Goal: Task Accomplishment & Management: Complete application form

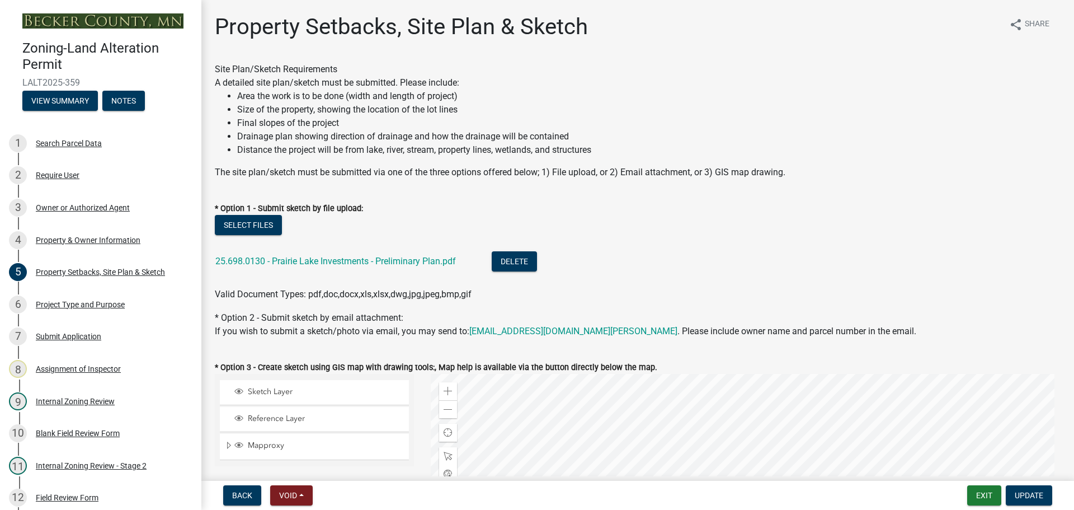
select select "3850de20-214c-4d2e-9fd8-97cf6d4940d1"
select select "84ece663-5328-4739-b2f5-2b1393f0600c"
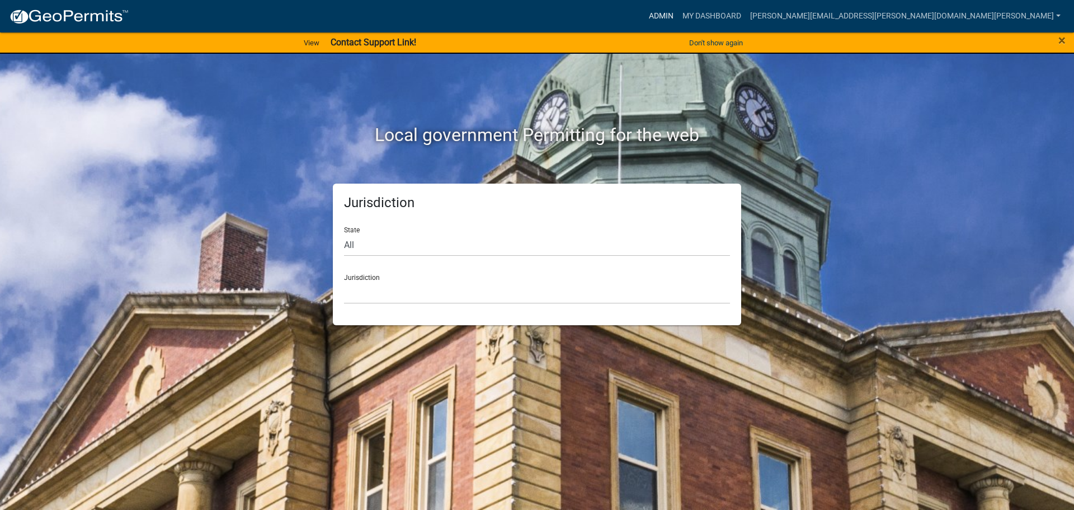
click at [678, 11] on link "Admin" at bounding box center [662, 16] width 34 height 21
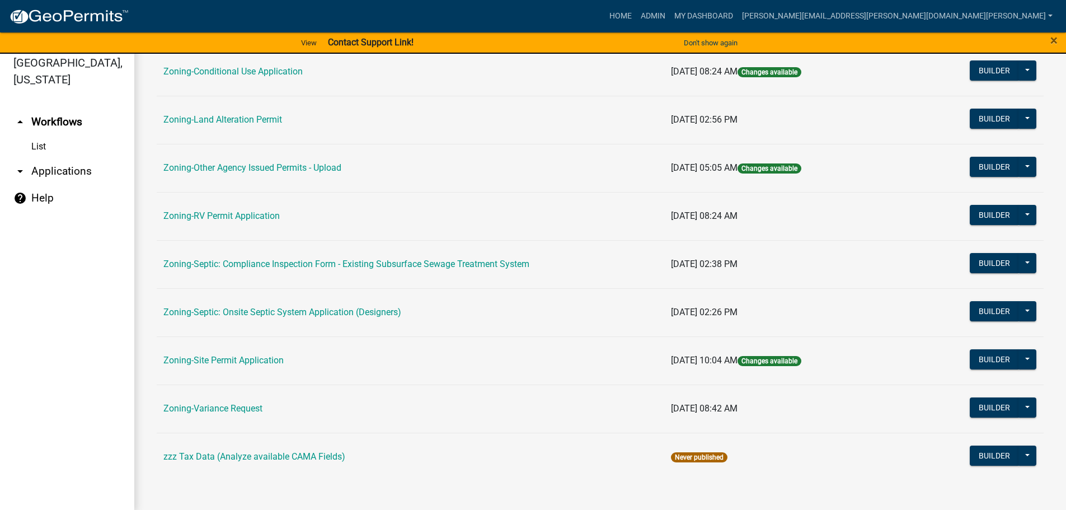
scroll to position [13, 0]
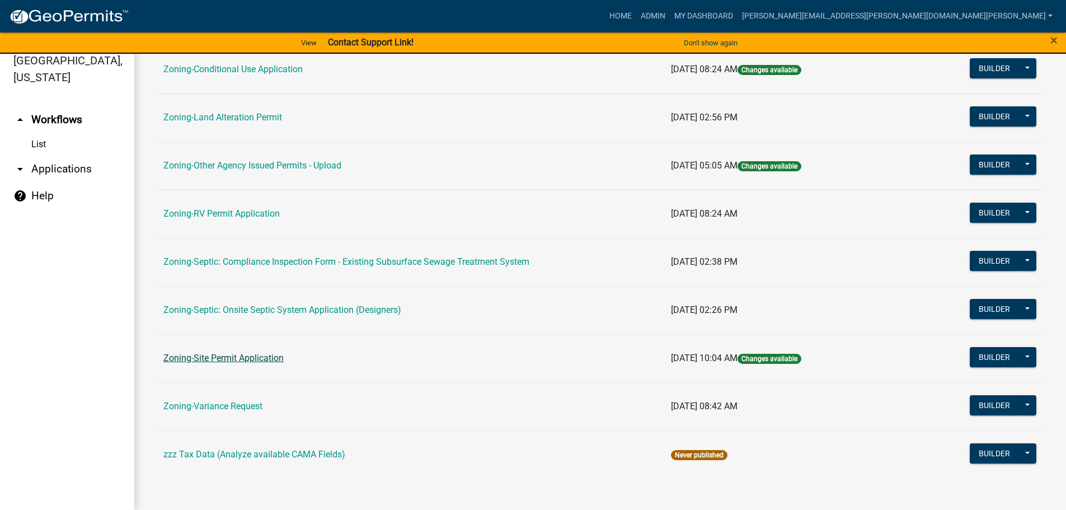
click at [209, 356] on link "Zoning-Site Permit Application" at bounding box center [223, 358] width 120 height 11
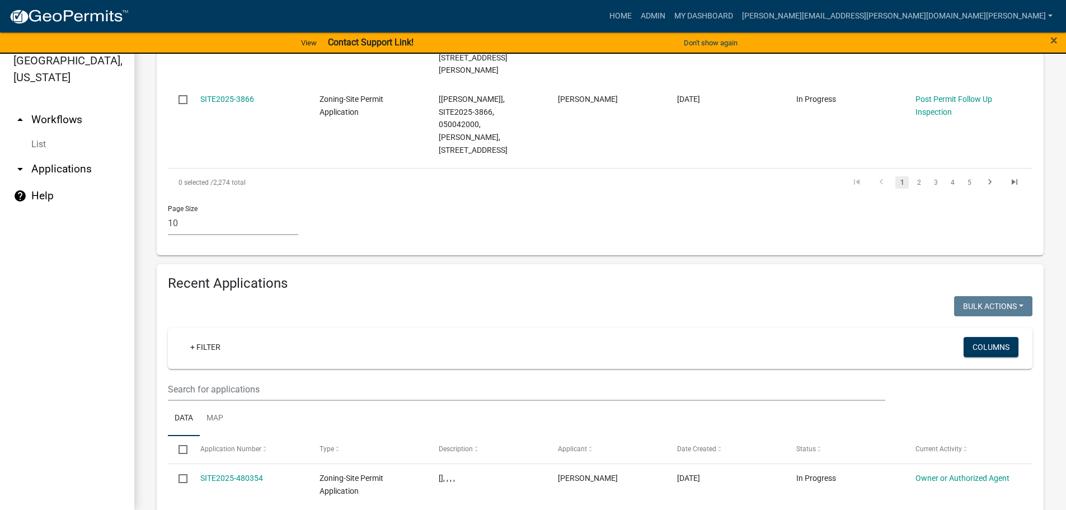
scroll to position [1063, 0]
click at [229, 377] on input "text" at bounding box center [526, 388] width 717 height 23
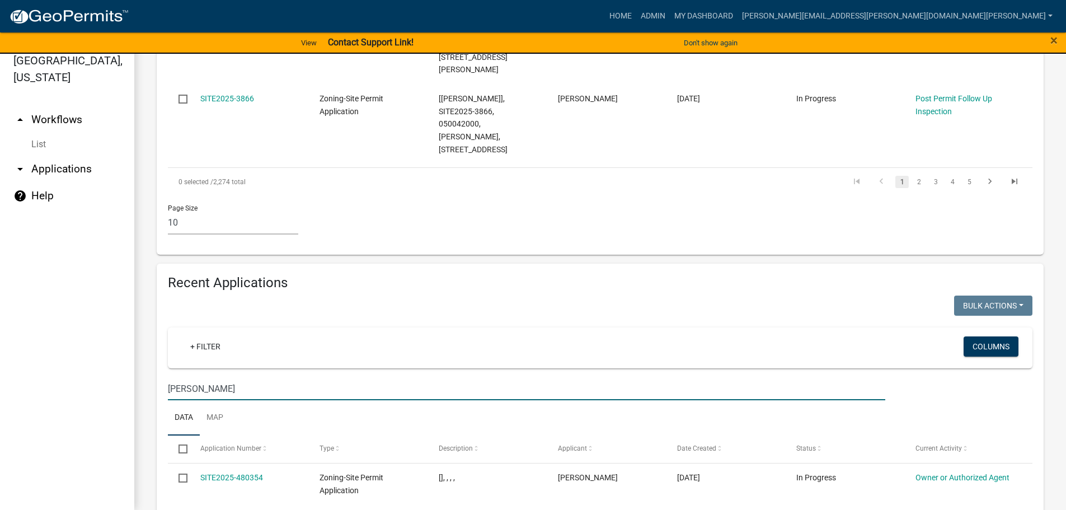
type input "guetter"
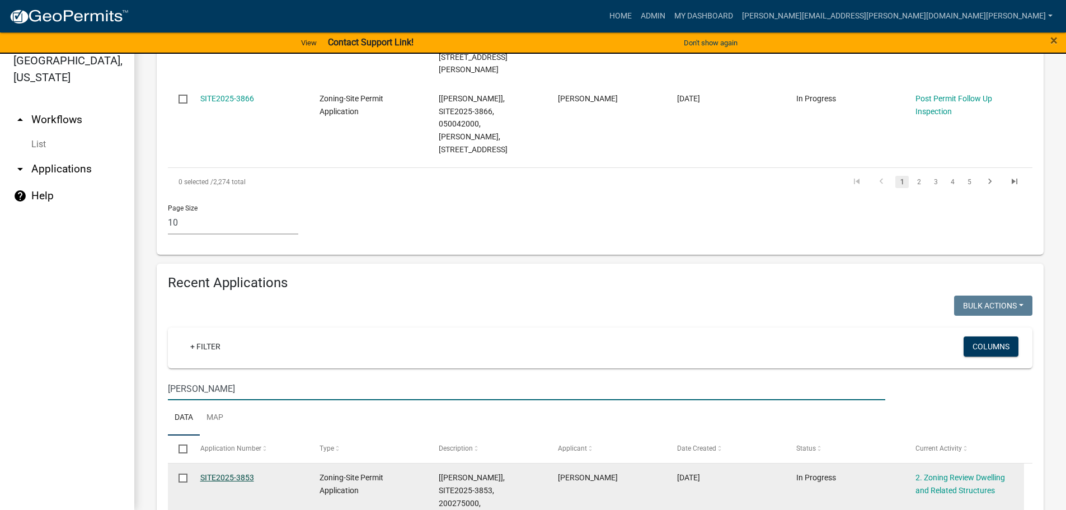
click at [232, 473] on link "SITE2025-3853" at bounding box center [227, 477] width 54 height 9
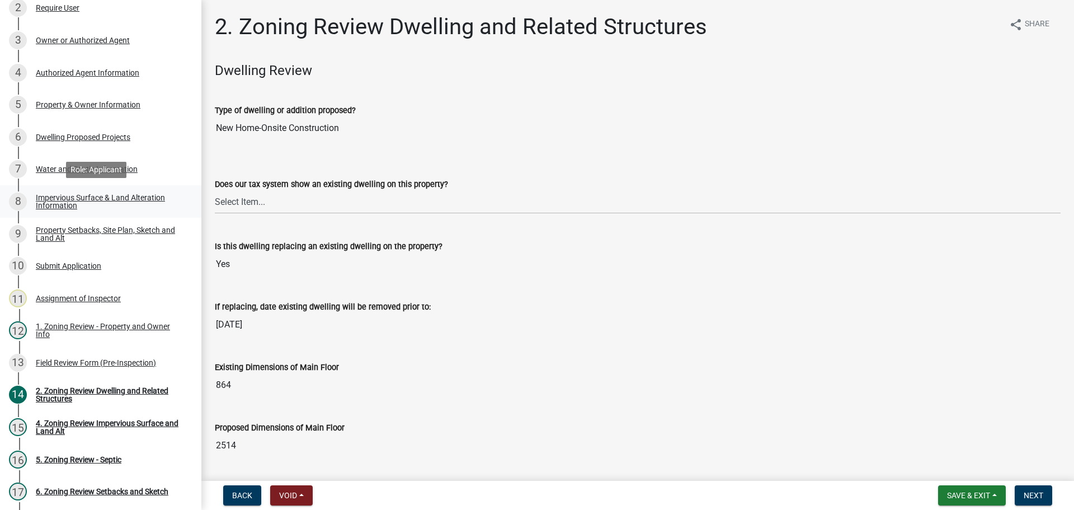
scroll to position [168, 0]
click at [129, 228] on div "Property Setbacks, Site Plan, Sketch and Land Alt" at bounding box center [110, 234] width 148 height 16
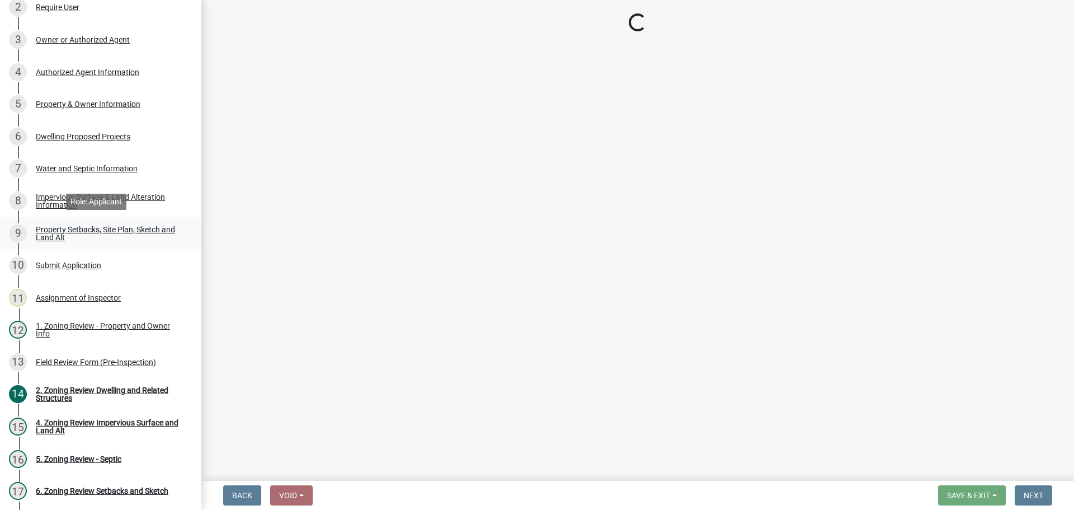
select select "7b13c63f-e699-4112-b373-98fbd28ec536"
select select "87640abb-5130-4065-bced-0c1b260ce984"
select select "b56a4575-9846-47cf-8067-c59a4853da22"
select select "b9185151-7fec-488a-a719-f11a93338dbd"
select select "e8ab2dc3-aa3f-46f3-9b4a-37eb25ad84af"
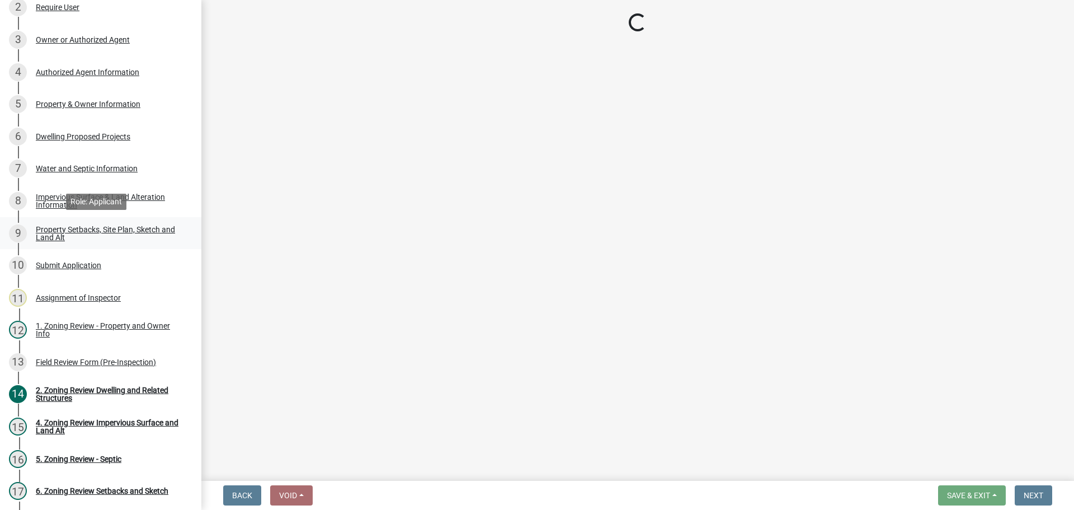
select select "5ad4ab64-b44e-481c-9000-9e5907aa74e1"
select select "e019de12-4845-45f2-ad10-5fb76eee0e55"
select select "c8b8ea71-7088-4e87-a493-7bc88cc2835b"
select select "133211ff-91ce-4a0a-9235-b48a7e2069a0"
select select "19d13e65-c93d-443e-910a-7a17299544cc"
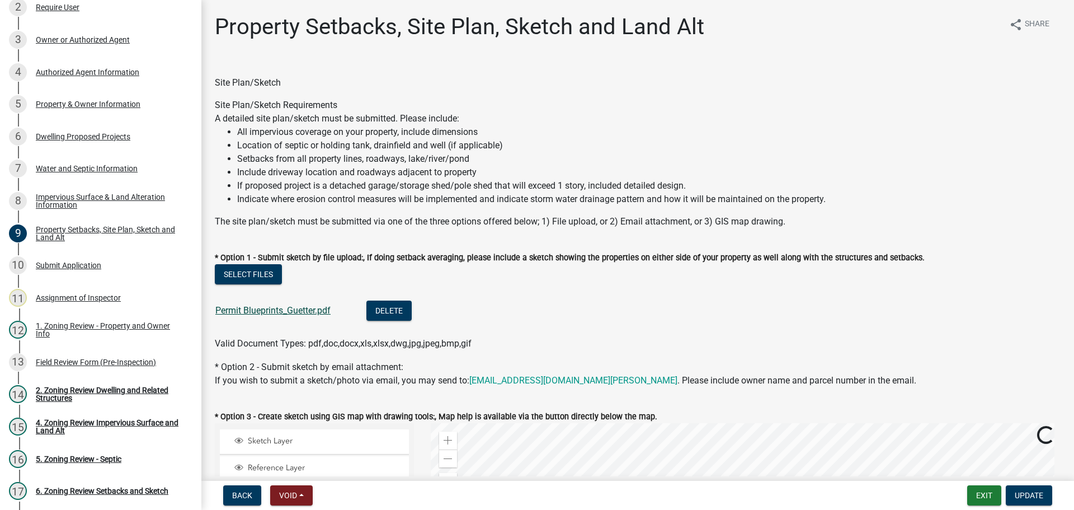
click at [312, 313] on link "Permit Blueprints_Guetter.pdf" at bounding box center [272, 310] width 115 height 11
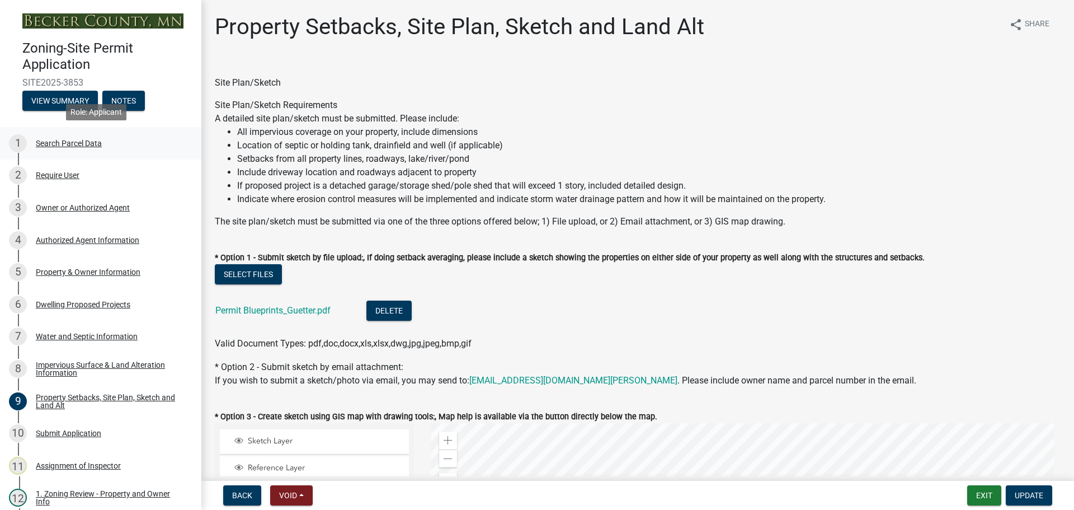
click at [87, 140] on div "Search Parcel Data" at bounding box center [69, 143] width 66 height 8
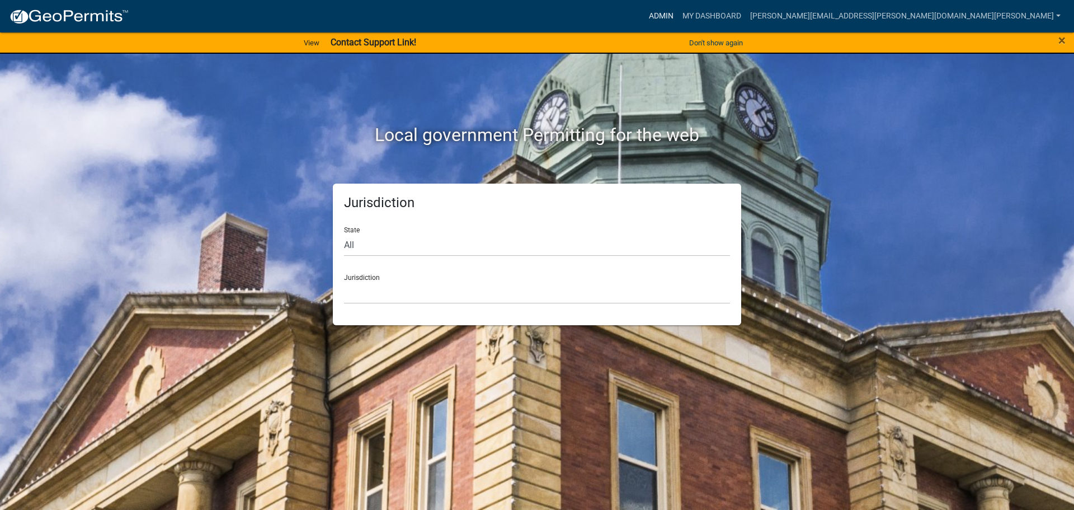
click at [678, 13] on link "Admin" at bounding box center [662, 16] width 34 height 21
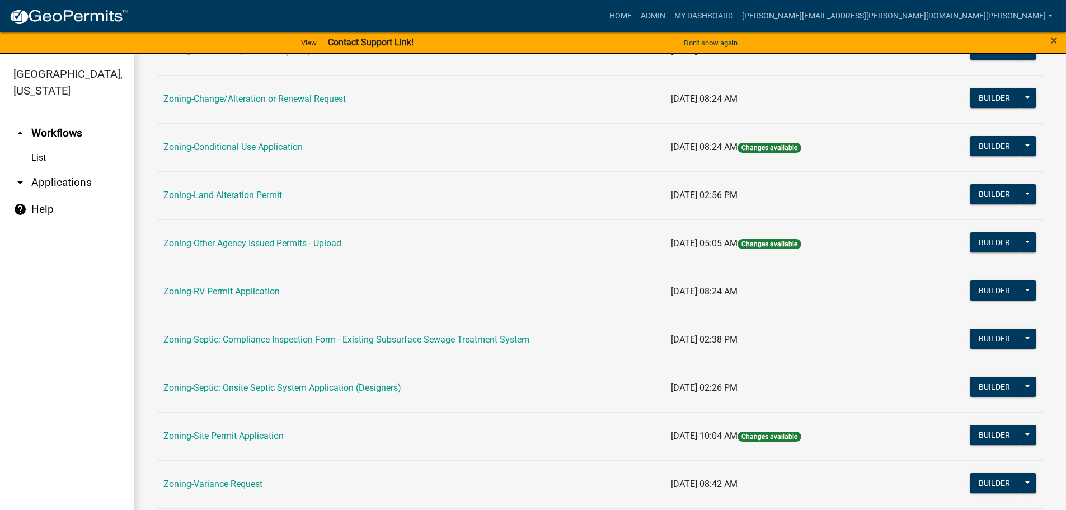
scroll to position [349, 0]
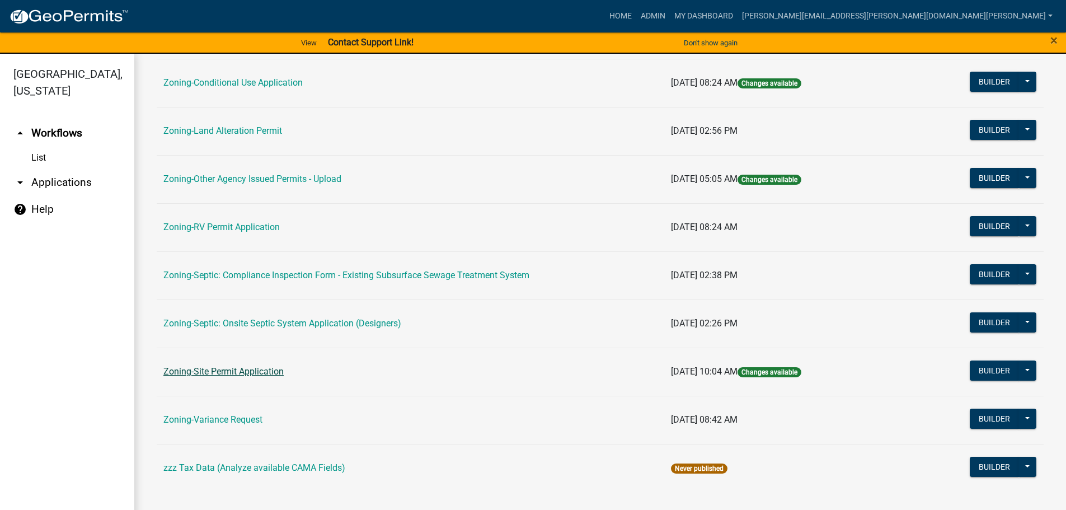
click at [208, 368] on link "Zoning-Site Permit Application" at bounding box center [223, 371] width 120 height 11
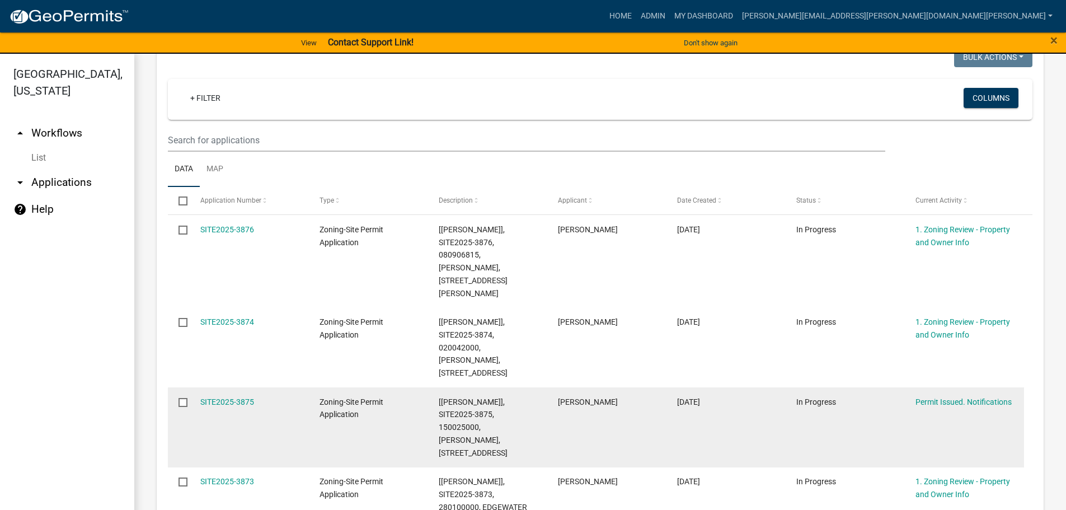
scroll to position [56, 0]
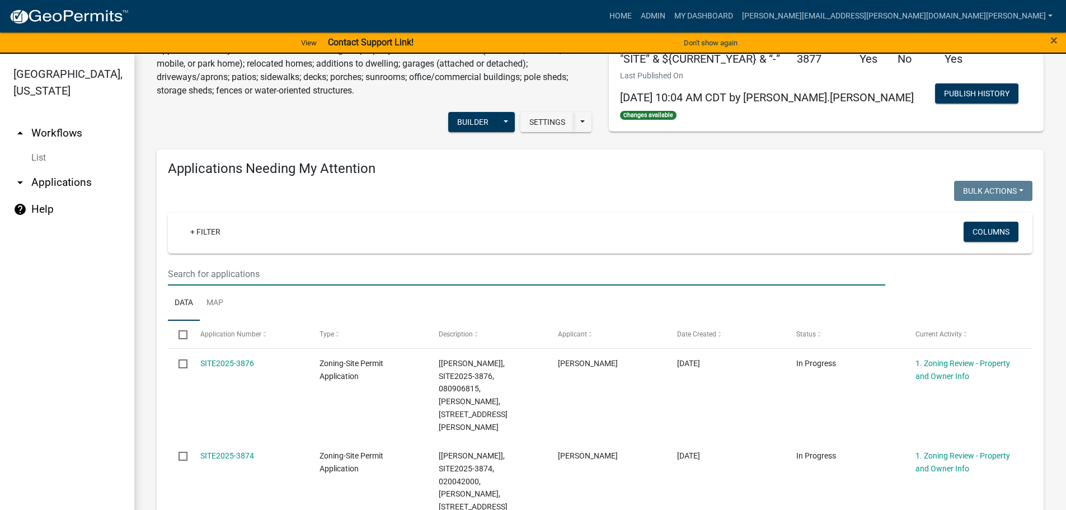
click at [253, 267] on input "text" at bounding box center [526, 273] width 717 height 23
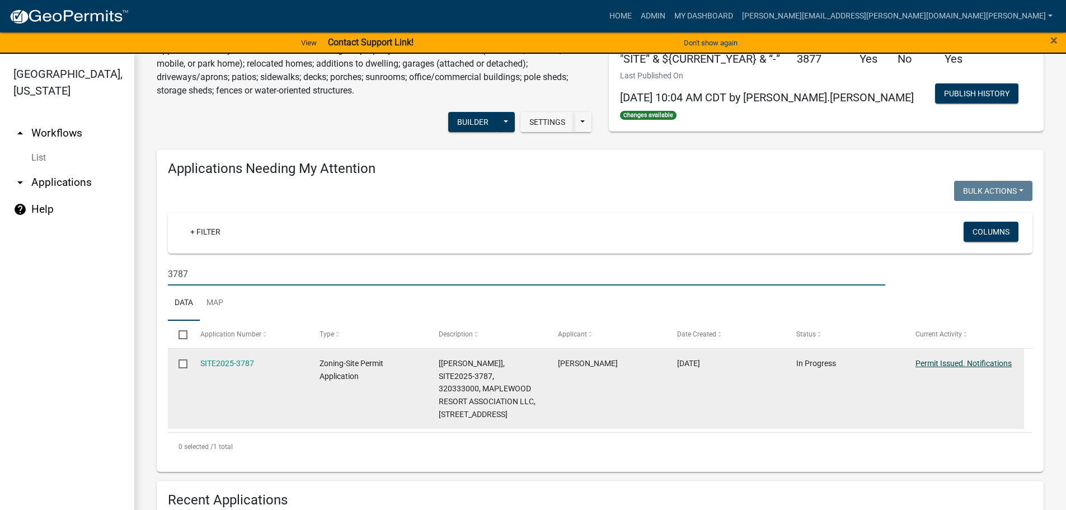
type input "3787"
click at [938, 362] on link "Permit Issued. Notifications" at bounding box center [964, 363] width 96 height 9
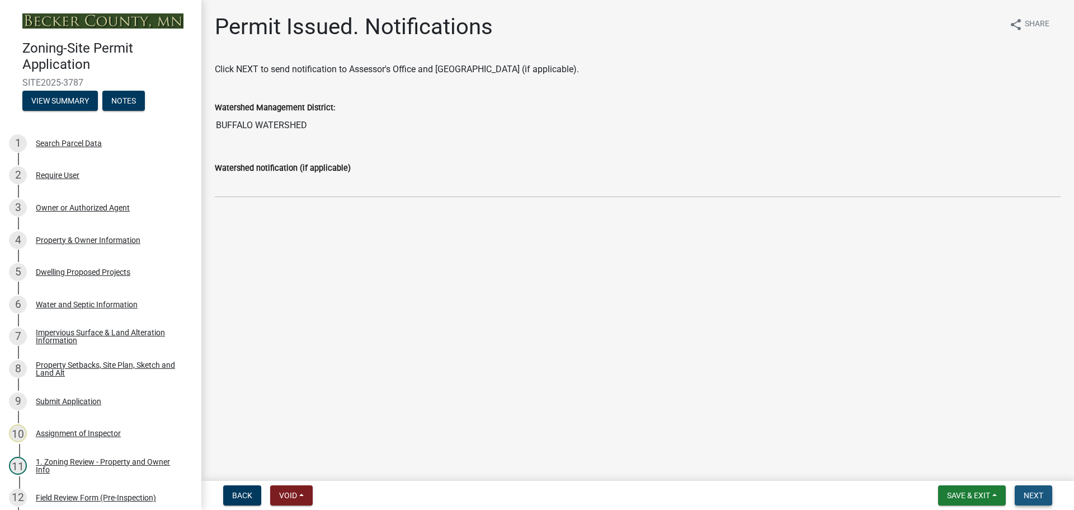
click at [1032, 494] on span "Next" at bounding box center [1034, 495] width 20 height 9
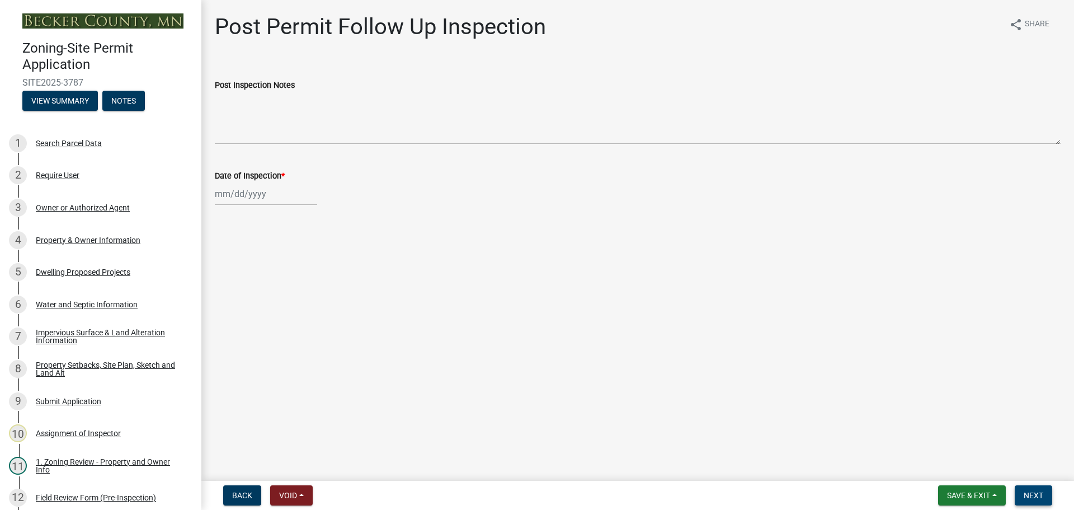
click at [1037, 492] on span "Next" at bounding box center [1034, 495] width 20 height 9
click at [961, 489] on button "Save & Exit" at bounding box center [972, 495] width 68 height 20
click at [959, 466] on button "Save & Exit" at bounding box center [962, 466] width 90 height 27
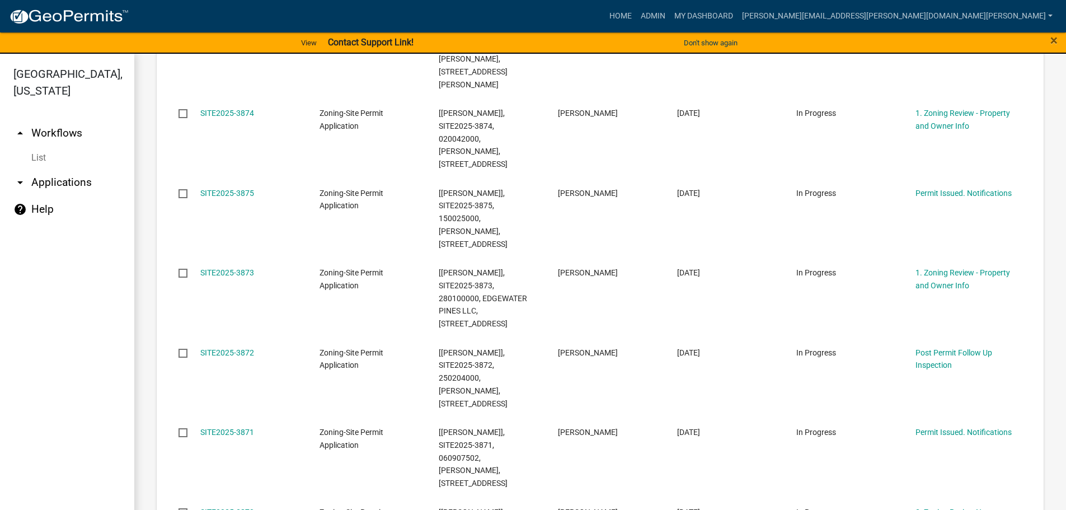
scroll to position [392, 0]
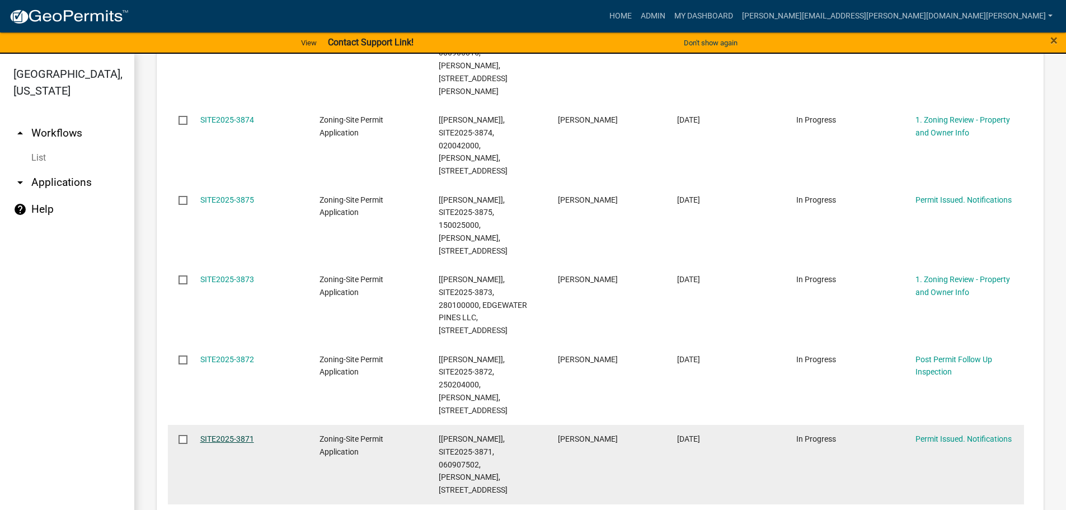
click at [230, 434] on link "SITE2025-3871" at bounding box center [227, 438] width 54 height 9
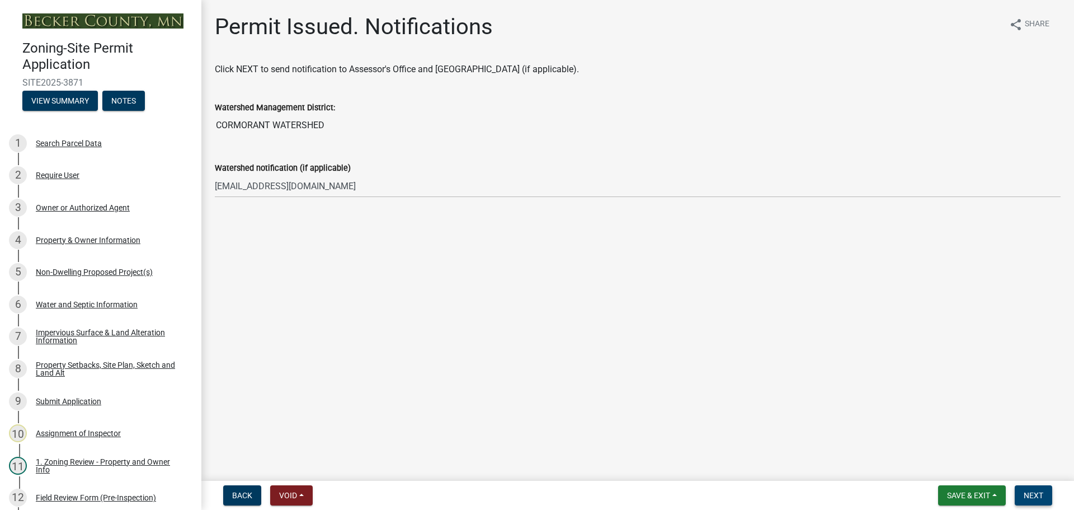
click at [1037, 491] on span "Next" at bounding box center [1034, 495] width 20 height 9
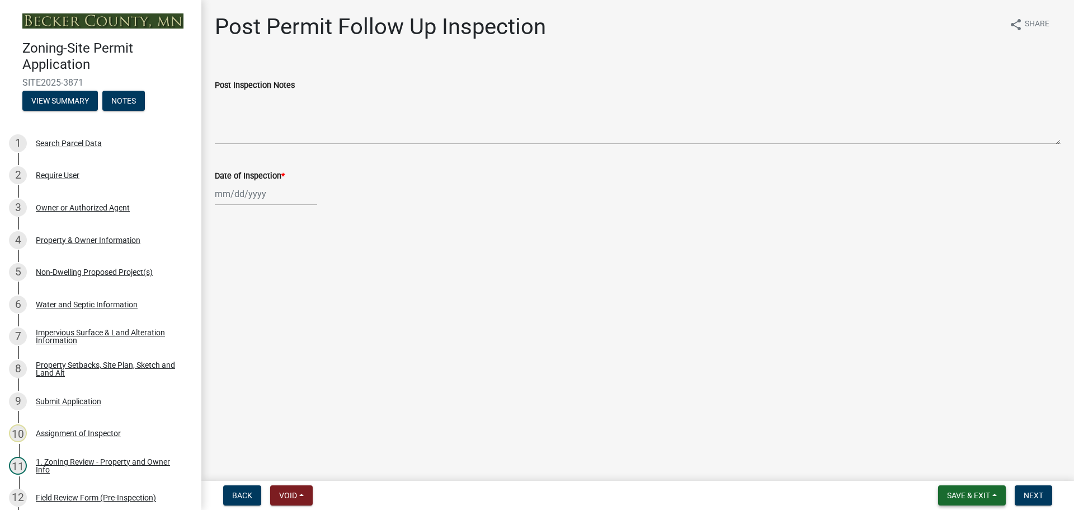
click at [980, 500] on span "Save & Exit" at bounding box center [968, 495] width 43 height 9
click at [952, 462] on button "Save & Exit" at bounding box center [962, 466] width 90 height 27
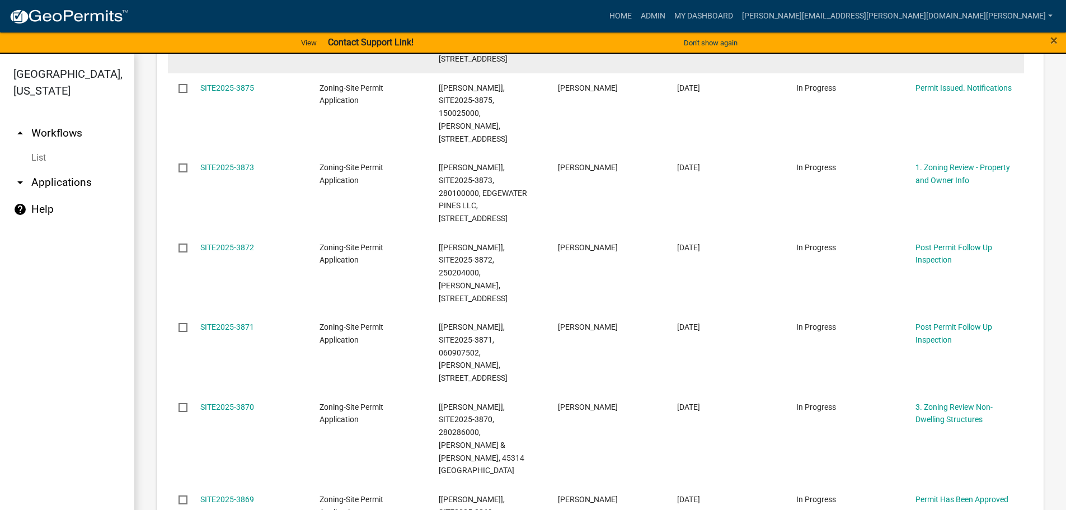
scroll to position [224, 0]
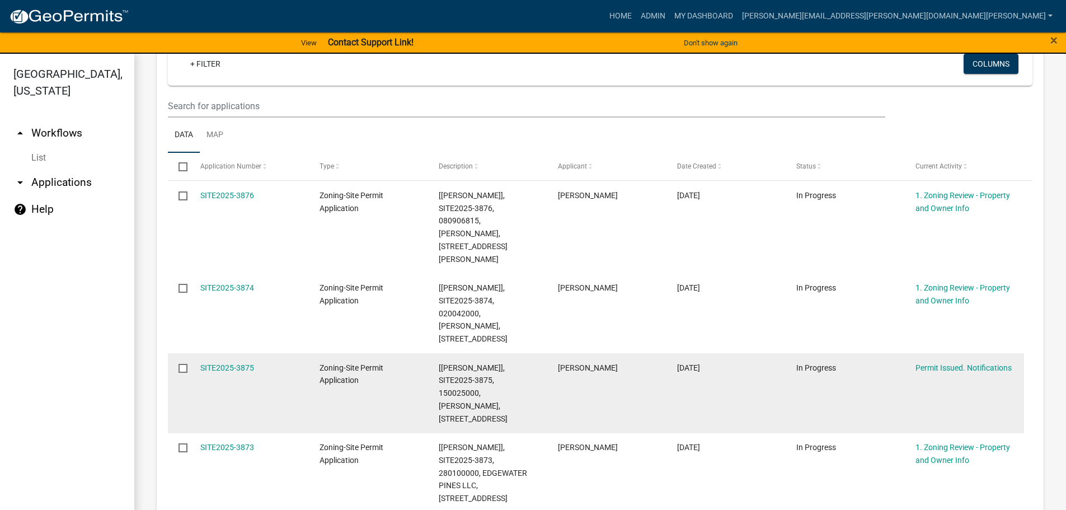
click at [232, 353] on datatable-body-cell "SITE2025-3875" at bounding box center [248, 393] width 119 height 80
click at [232, 363] on link "SITE2025-3875" at bounding box center [227, 367] width 54 height 9
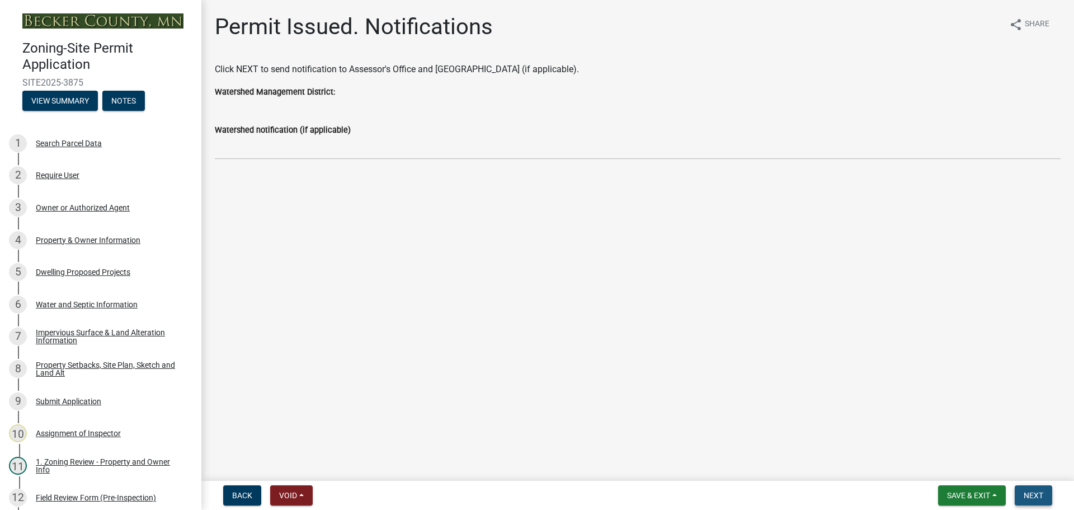
click at [1035, 494] on span "Next" at bounding box center [1034, 495] width 20 height 9
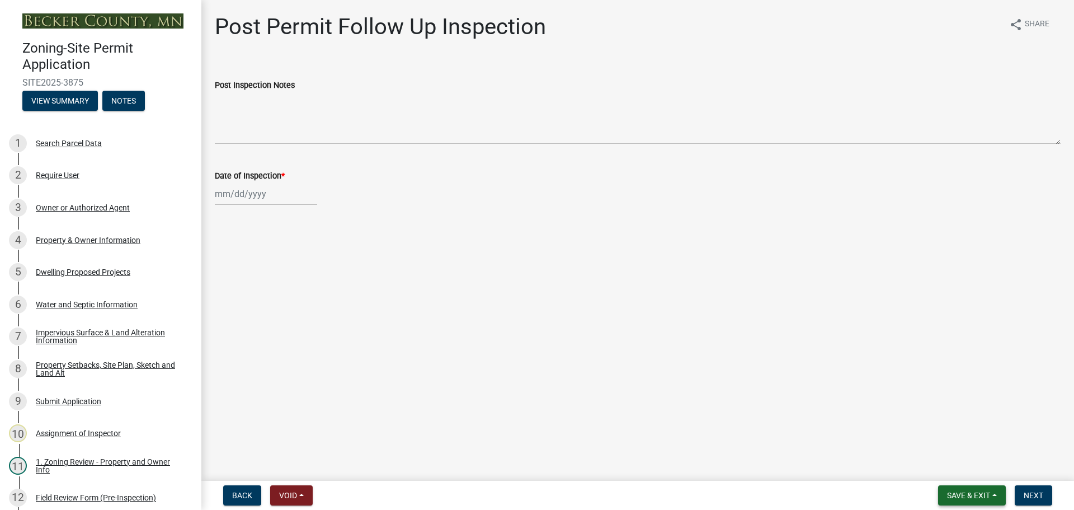
click at [974, 488] on button "Save & Exit" at bounding box center [972, 495] width 68 height 20
click at [955, 466] on button "Save & Exit" at bounding box center [962, 466] width 90 height 27
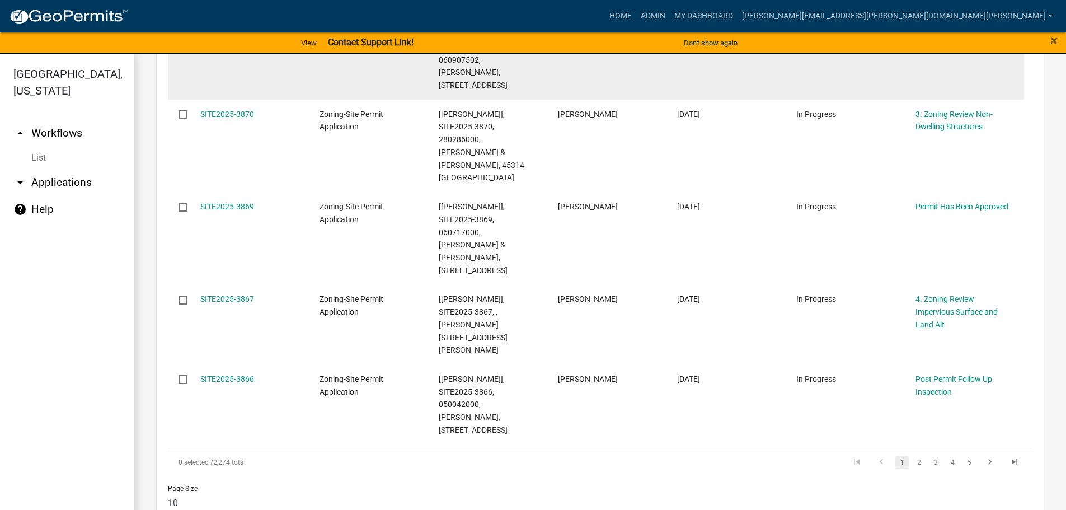
scroll to position [797, 0]
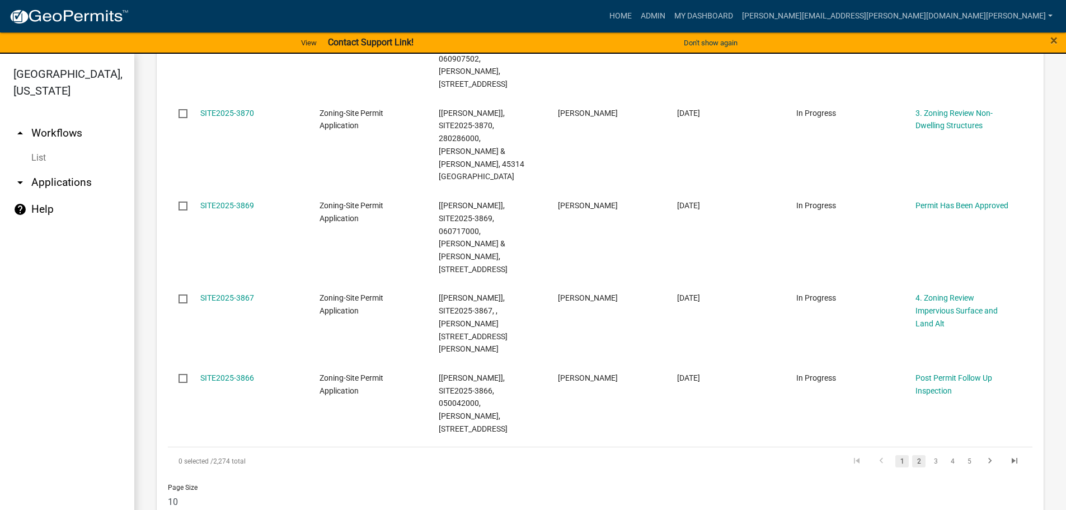
click at [912, 455] on link "2" at bounding box center [918, 461] width 13 height 12
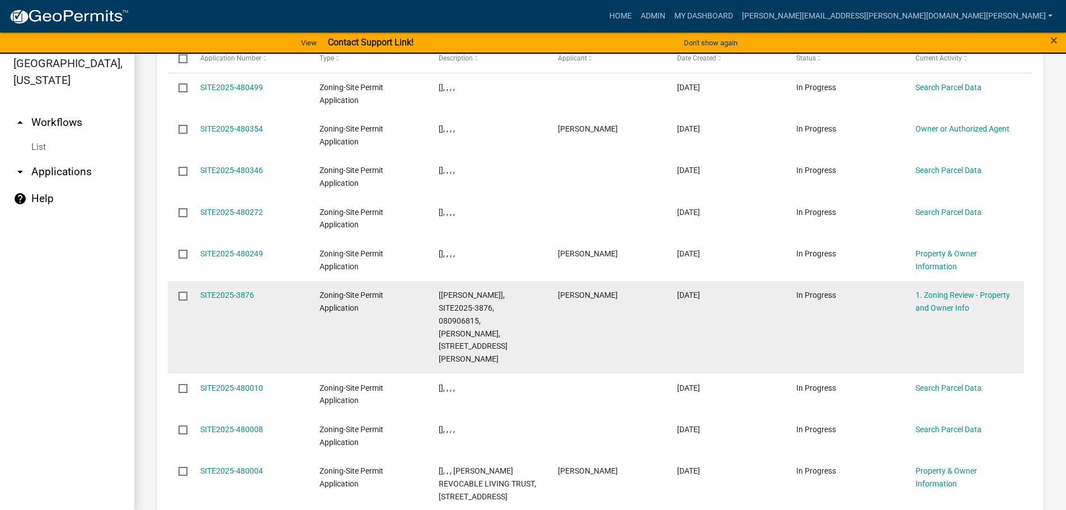
scroll to position [13, 0]
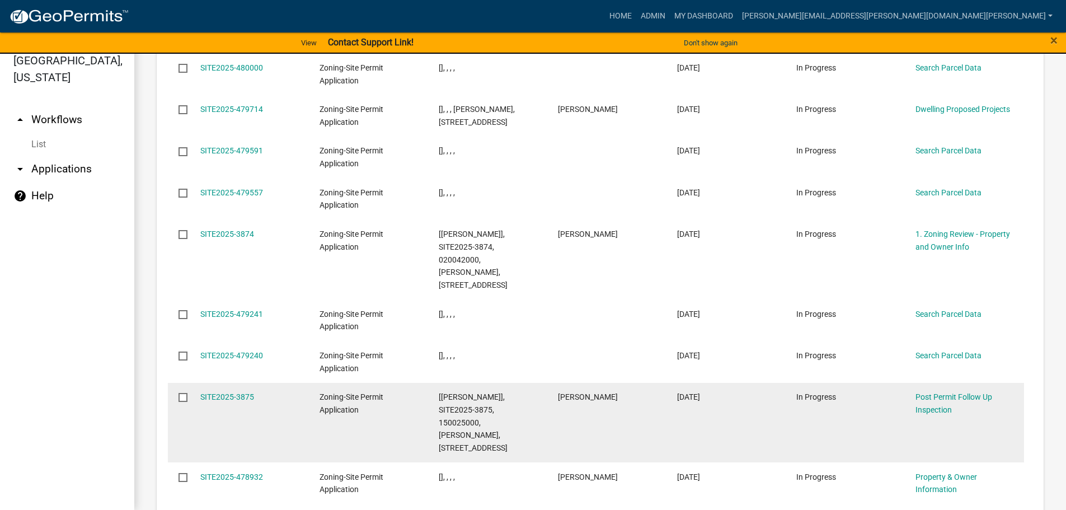
scroll to position [1444, 0]
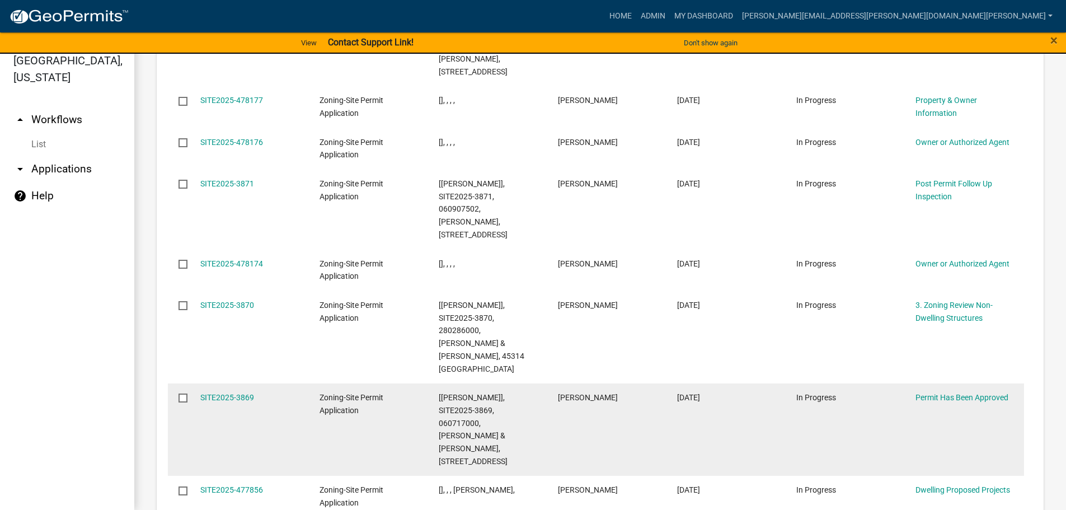
scroll to position [1495, 0]
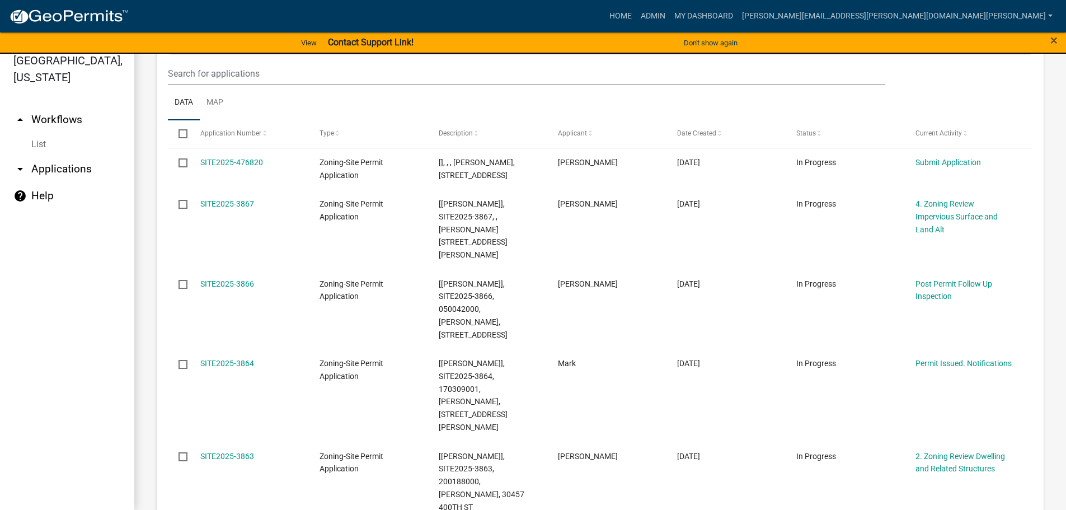
scroll to position [1340, 0]
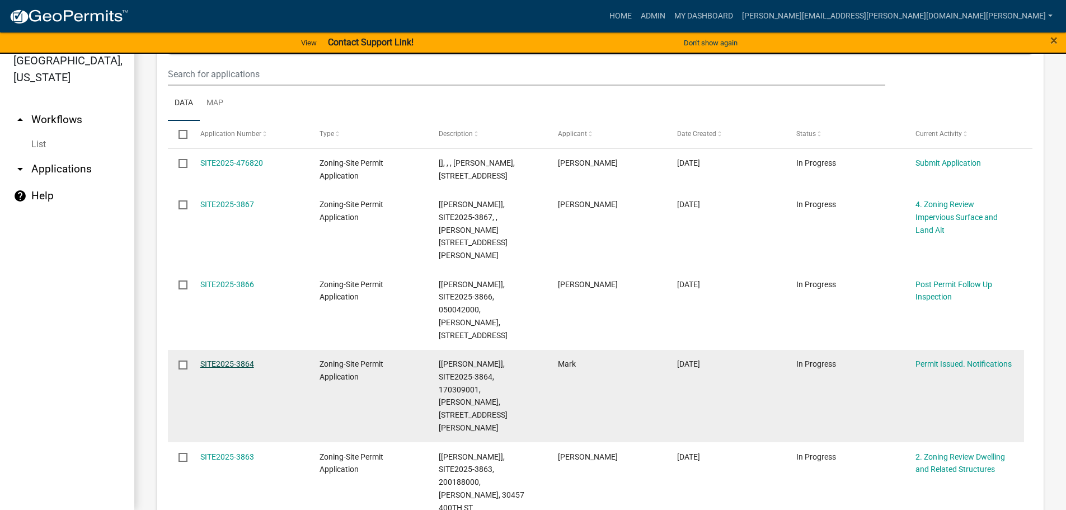
click at [234, 359] on link "SITE2025-3864" at bounding box center [227, 363] width 54 height 9
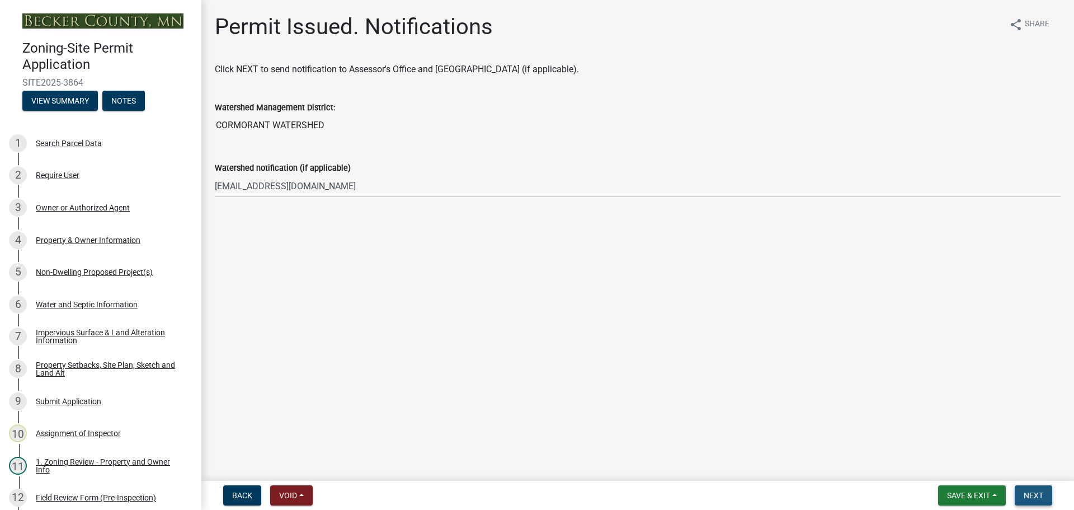
click at [1039, 488] on button "Next" at bounding box center [1033, 495] width 37 height 20
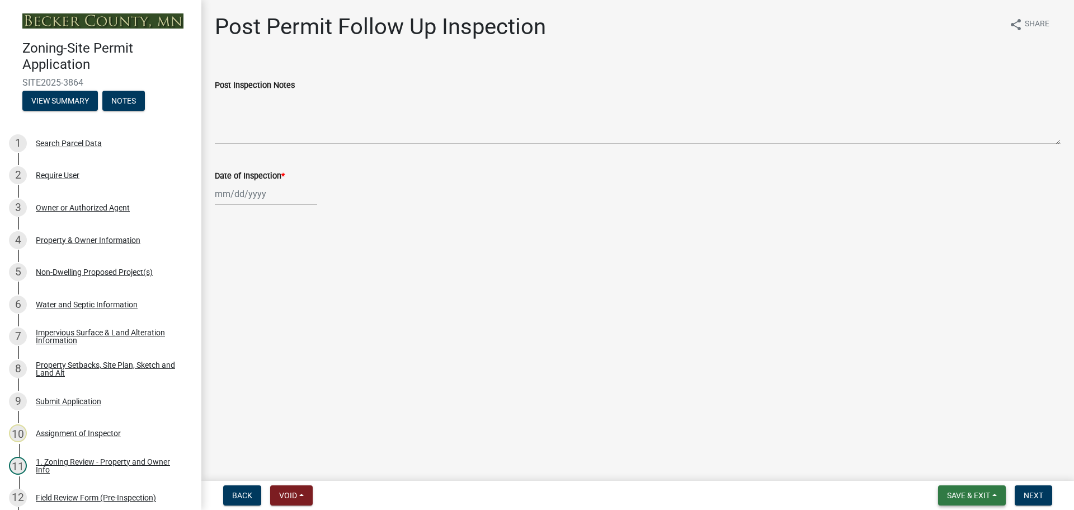
click at [956, 496] on span "Save & Exit" at bounding box center [968, 495] width 43 height 9
click at [959, 467] on button "Save & Exit" at bounding box center [962, 466] width 90 height 27
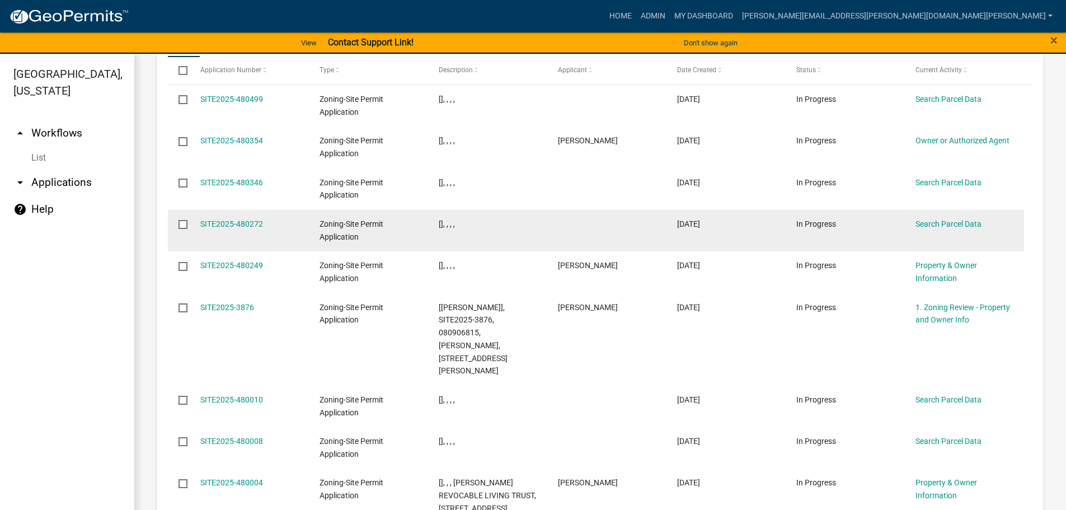
scroll to position [1469, 0]
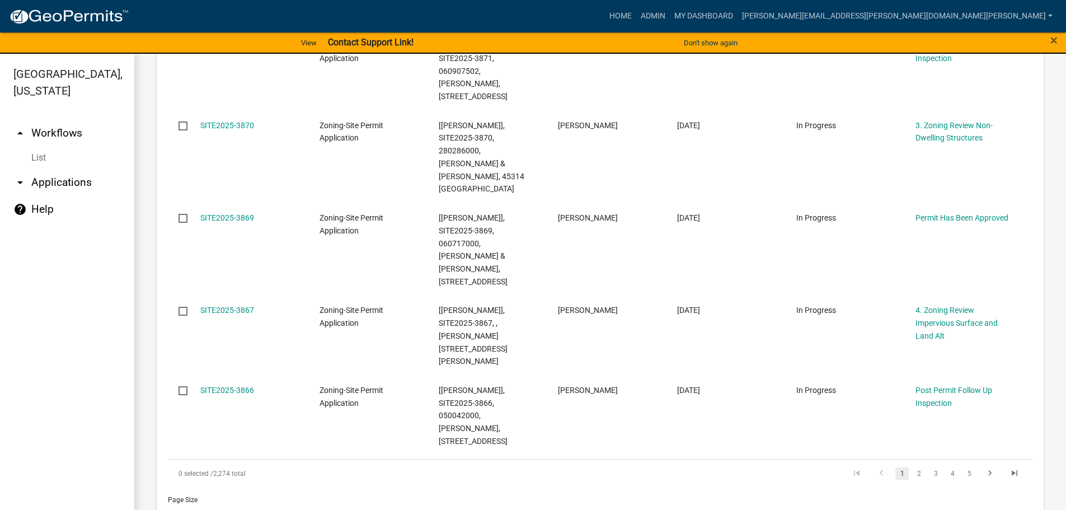
scroll to position [797, 0]
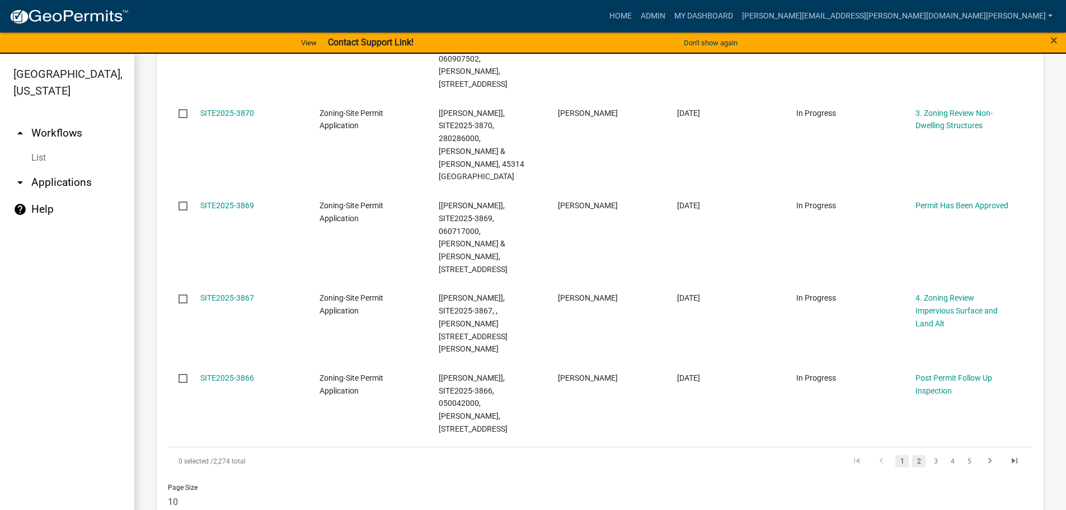
click at [913, 455] on link "2" at bounding box center [918, 461] width 13 height 12
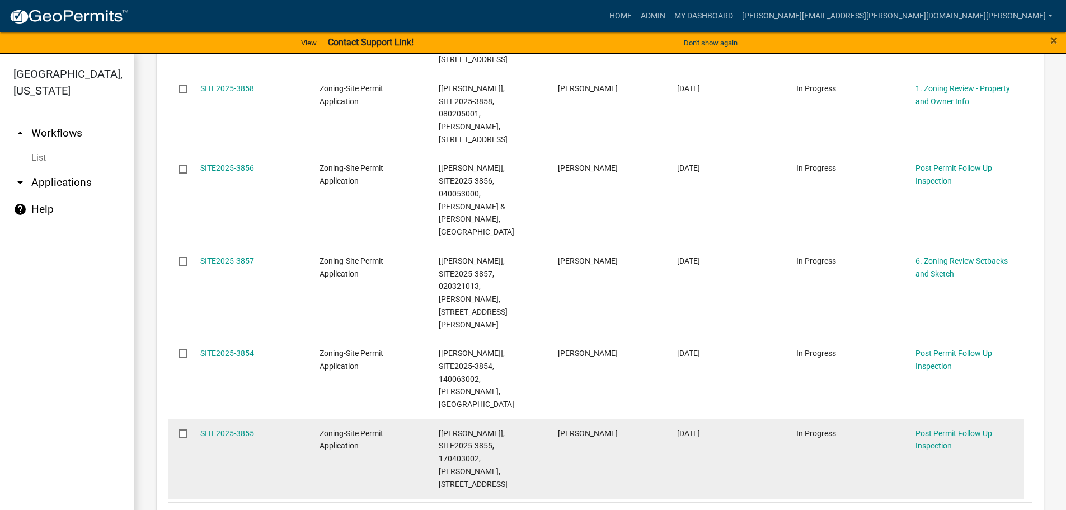
scroll to position [790, 0]
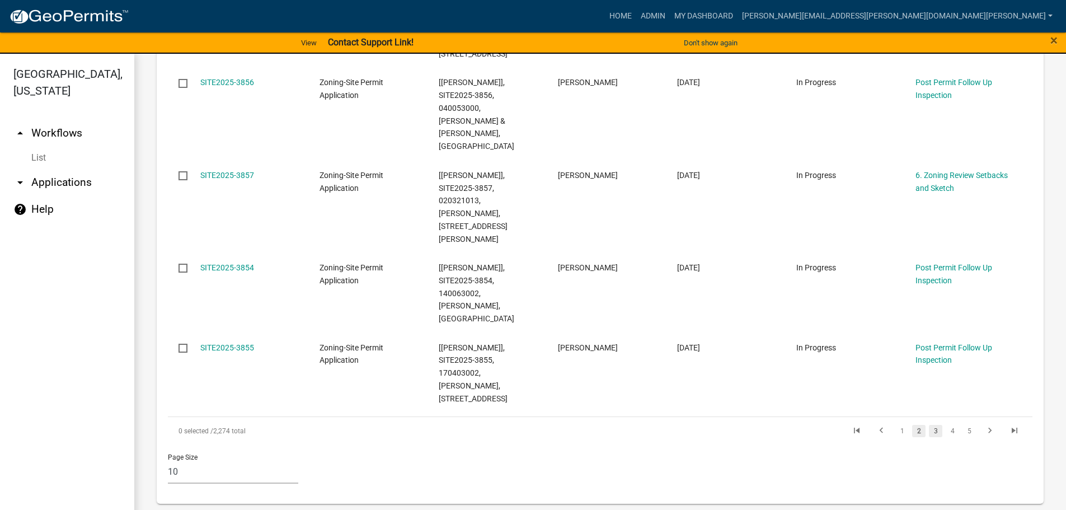
click at [931, 425] on link "3" at bounding box center [935, 431] width 13 height 12
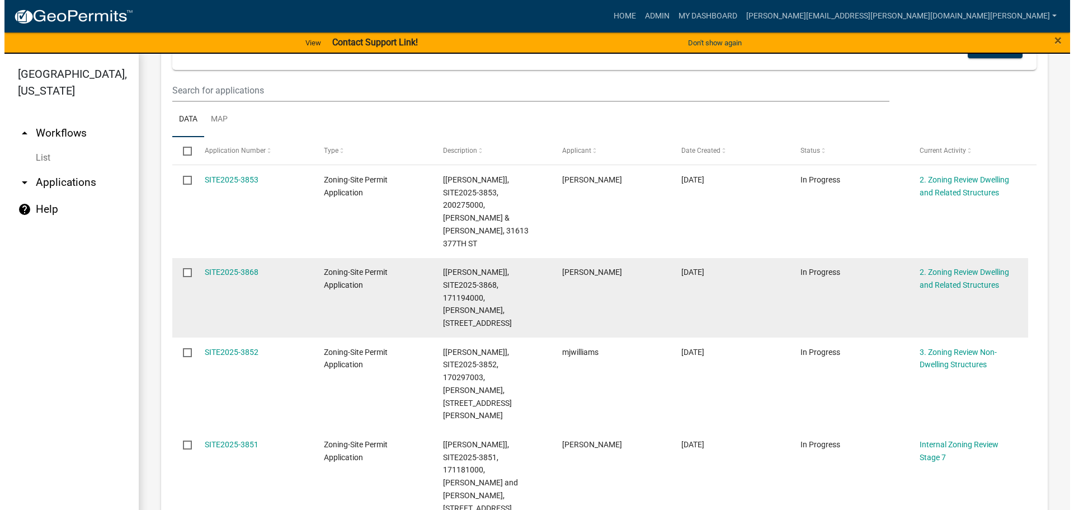
scroll to position [168, 0]
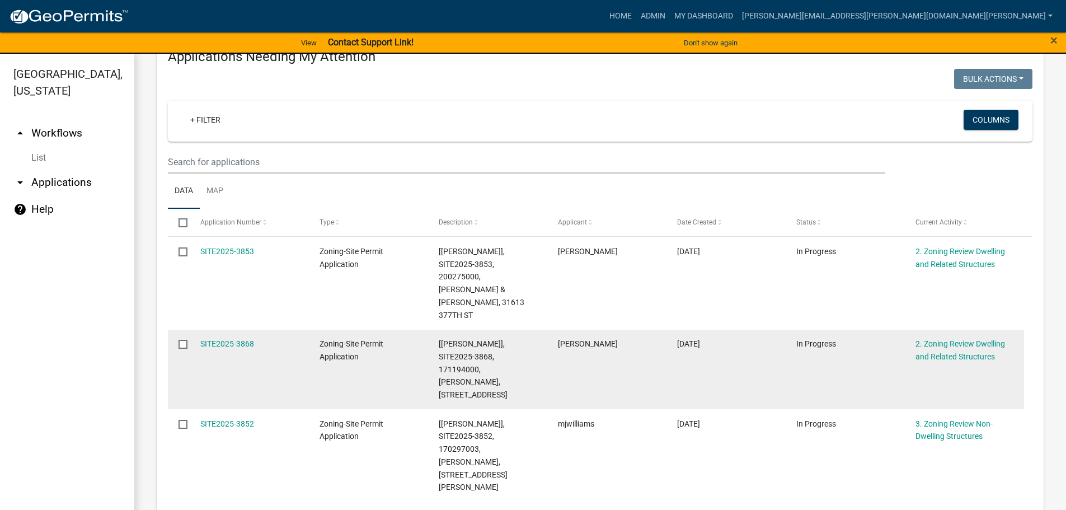
click at [240, 339] on link "SITE2025-3868" at bounding box center [227, 343] width 54 height 9
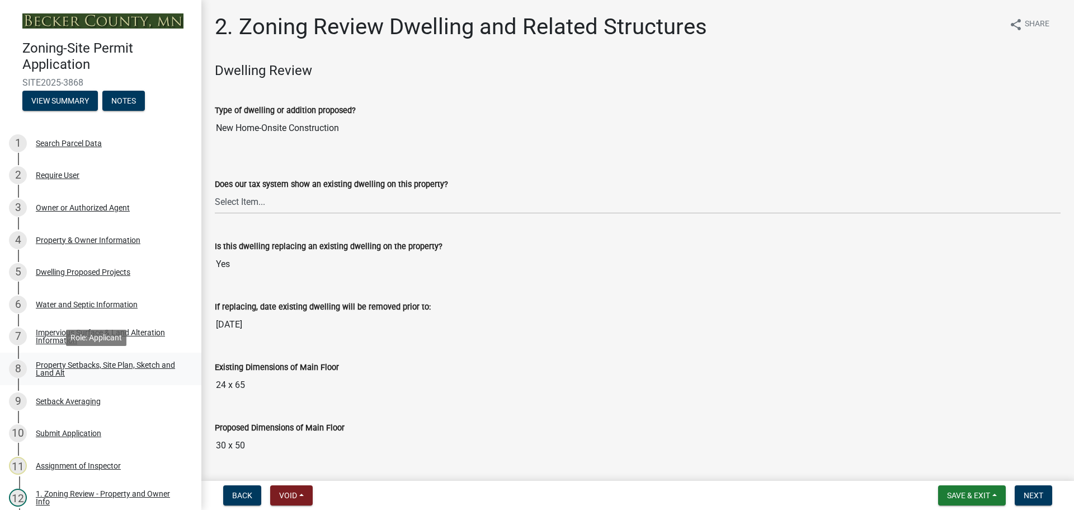
click at [118, 363] on div "Property Setbacks, Site Plan, Sketch and Land Alt" at bounding box center [110, 369] width 148 height 16
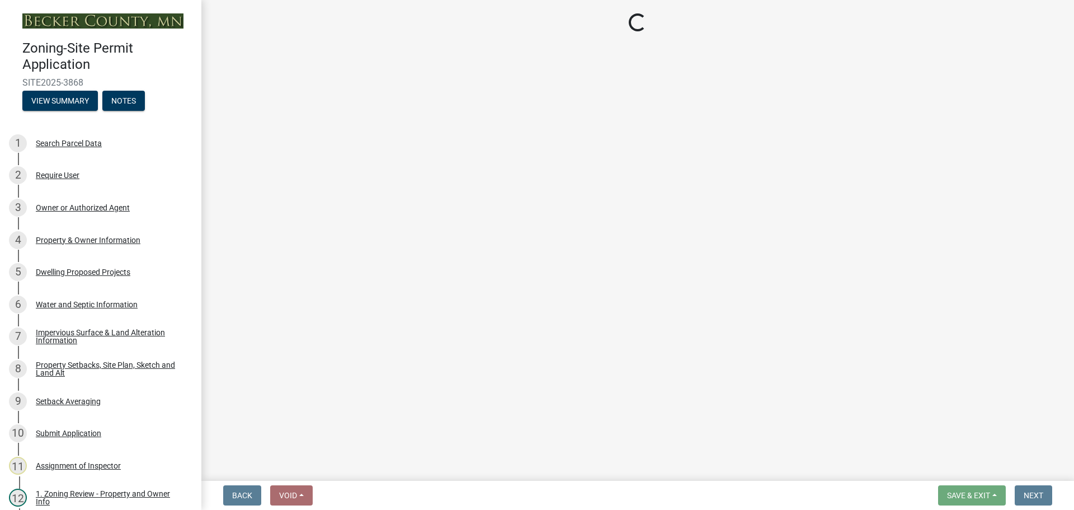
select select "7b13c63f-e699-4112-b373-98fbd28ec536"
select select "c101a5b4-6bb9-4f78-9b05-8a935d0e5ce5"
select select "b56a4575-9846-47cf-8067-c59a4853da22"
select select "12f785fb-c378-4b18-841c-21c73dc99083"
select select "e8ab2dc3-aa3f-46f3-9b4a-37eb25ad84af"
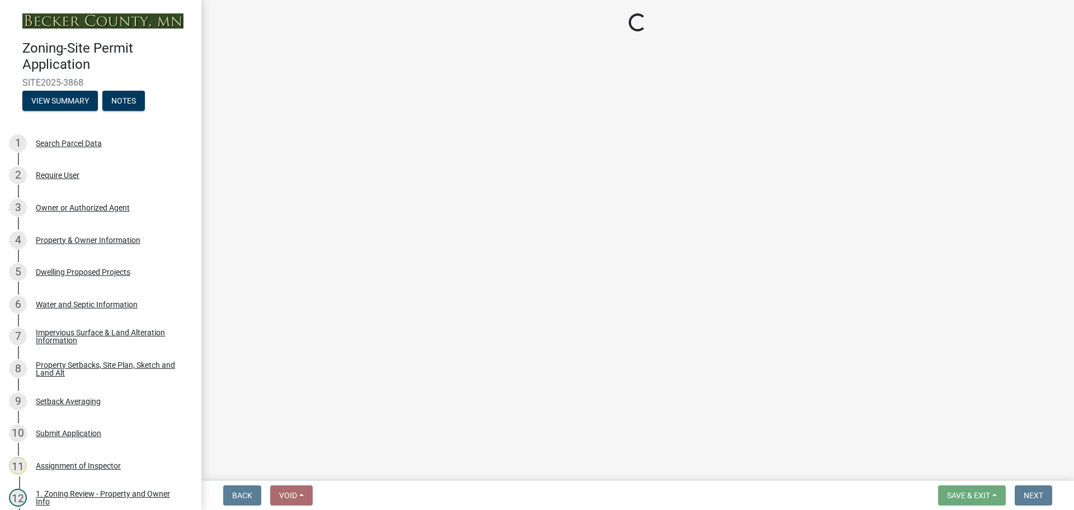
select select "27b2a8b4-abf6-463e-8c0c-7c5d2b4fe26f"
select select "5ad4ab64-b44e-481c-9000-9e5907aa74e1"
select select "e019de12-4845-45f2-ad10-5fb76eee0e55"
select select "c8b8ea71-7088-4e87-a493-7bc88cc2835b"
select select "133211ff-91ce-4a0a-9235-b48a7e2069a0"
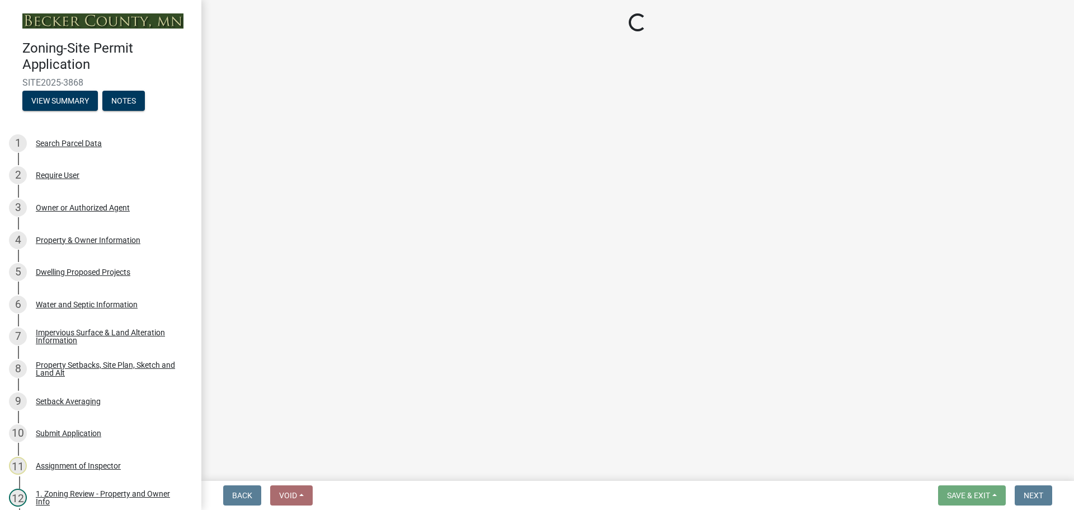
select select "f51aecae-0421-4f67-bd2d-0cff8a85c7cd"
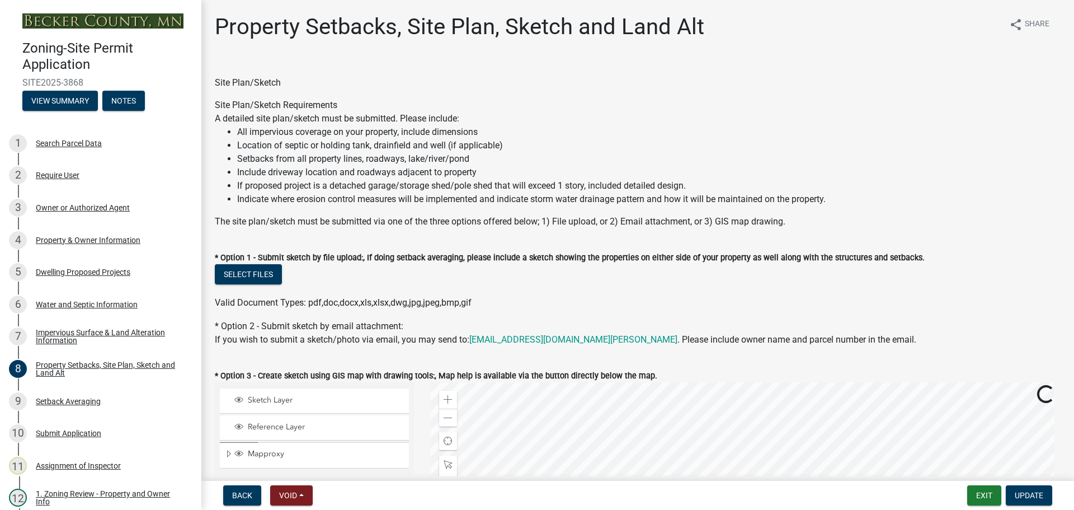
scroll to position [336, 0]
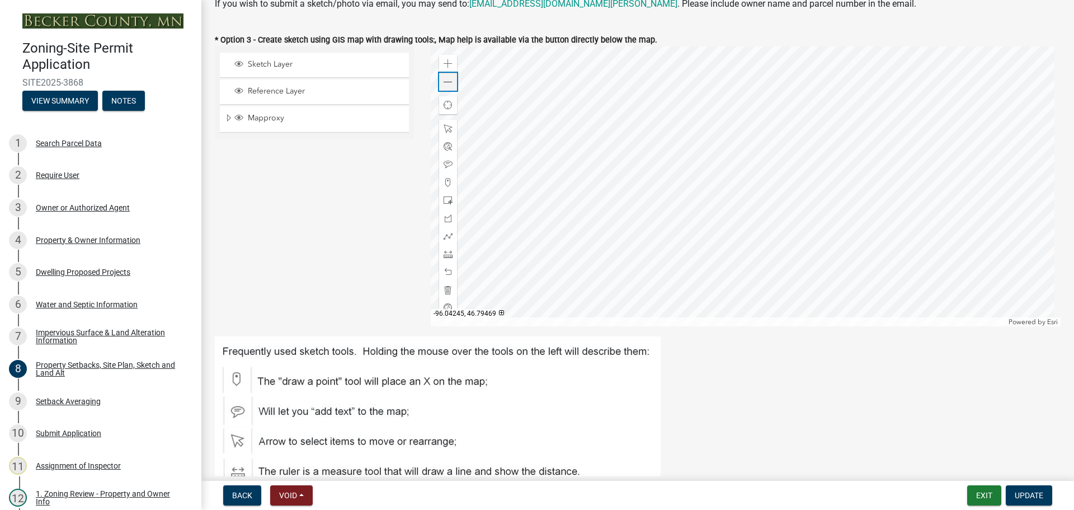
click at [447, 79] on span at bounding box center [448, 82] width 9 height 9
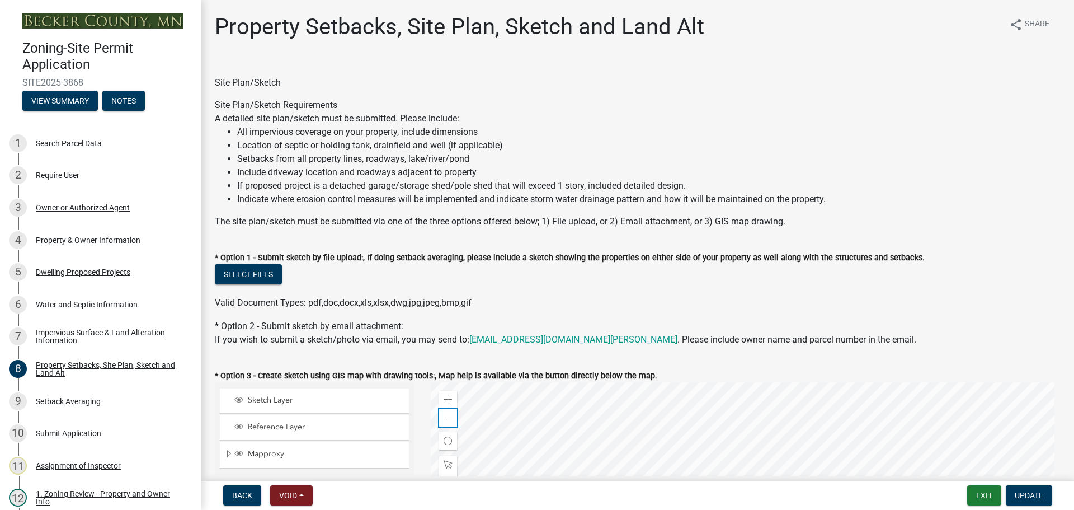
scroll to position [392, 0]
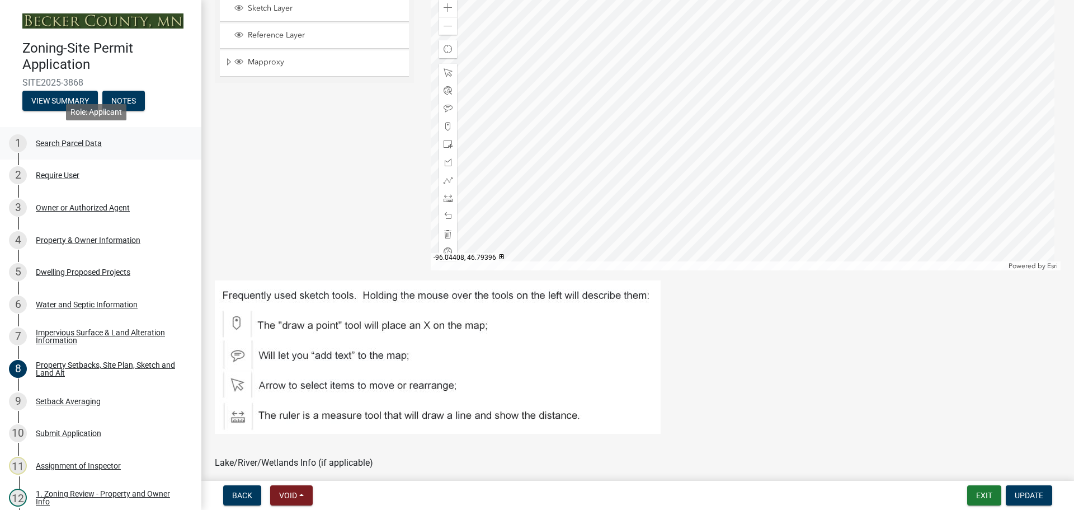
click at [73, 139] on div "Search Parcel Data" at bounding box center [69, 143] width 66 height 8
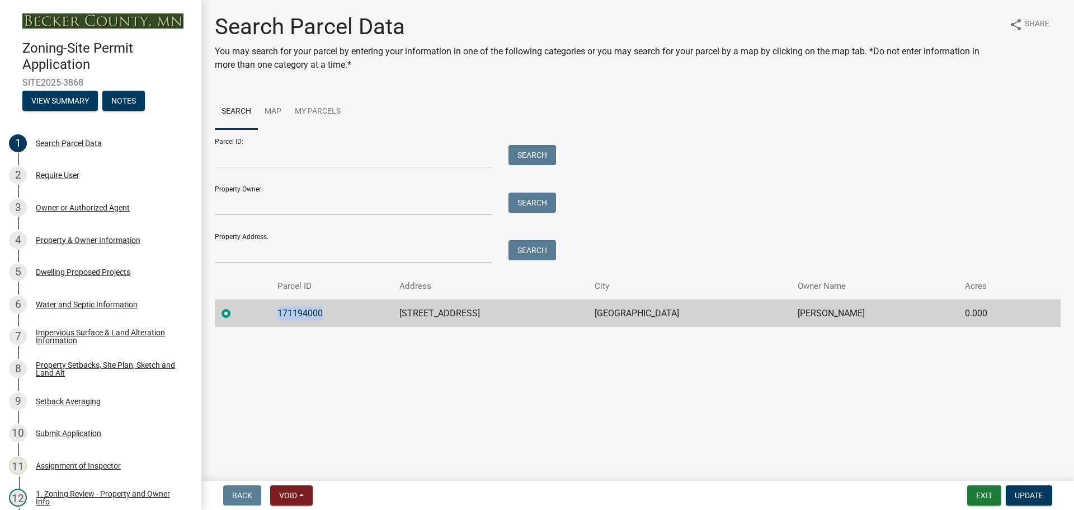
drag, startPoint x: 325, startPoint y: 311, endPoint x: 274, endPoint y: 316, distance: 51.2
click at [274, 316] on td "171194000" at bounding box center [332, 312] width 122 height 27
copy td "171194000"
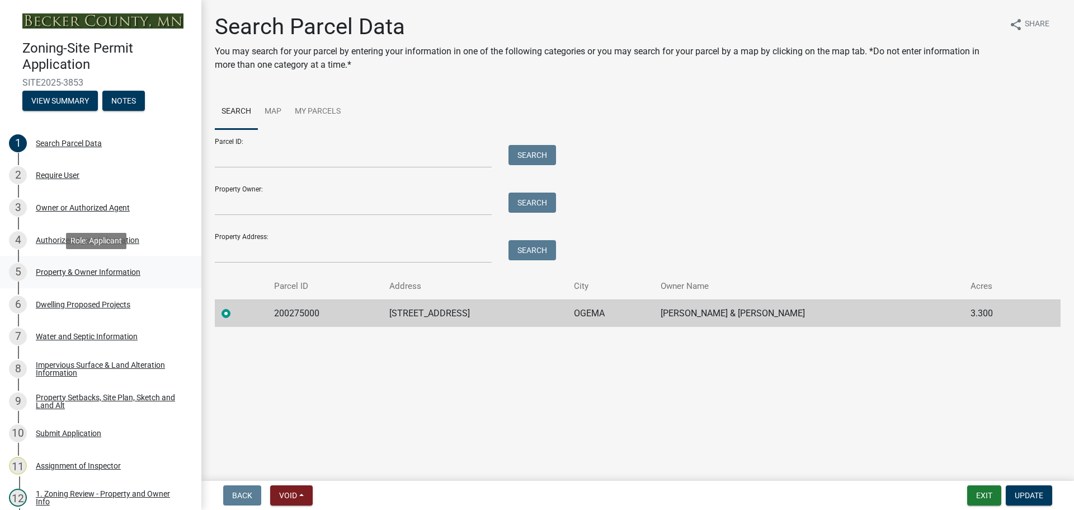
click at [96, 270] on div "Property & Owner Information" at bounding box center [88, 272] width 105 height 8
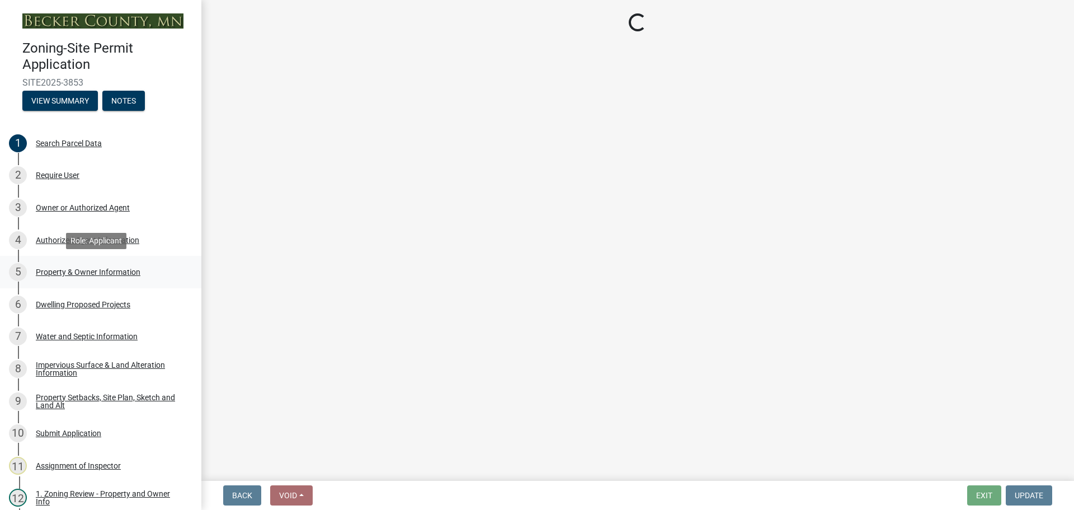
select select "5a3c243d-5cb2-4bc7-bda1-959088d74f81"
select select "bf5301ed-aa66-4b75-9f2b-793e89891956"
select select "f87eba17-8ed9-4ad8-aefc-fe36a3f3544b"
select select "393a978c-6bd5-4cb2-a6a0-db6feb8732b8"
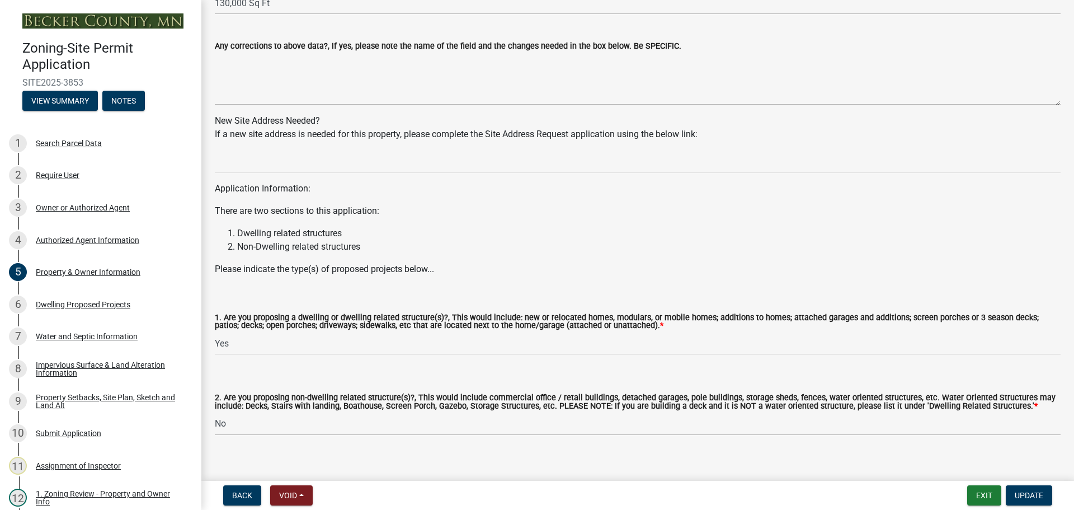
scroll to position [1002, 0]
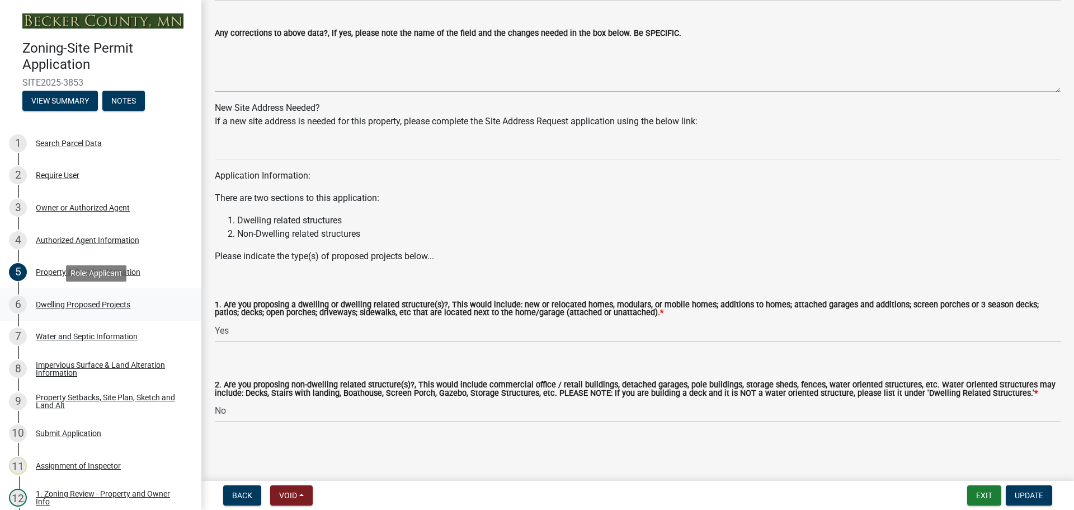
click at [66, 302] on div "Dwelling Proposed Projects" at bounding box center [83, 305] width 95 height 8
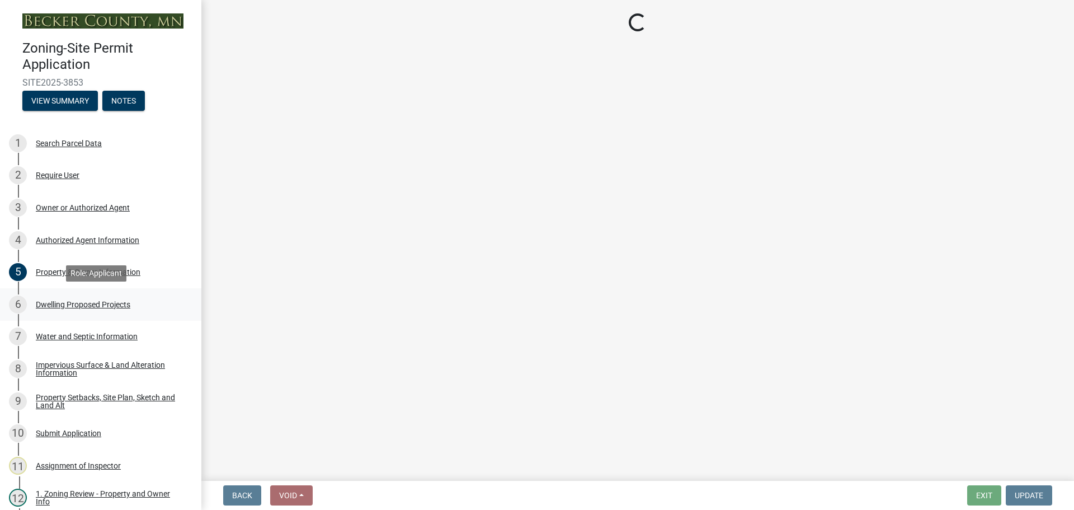
scroll to position [0, 0]
select select "5b8abcc6-67f7-49fb-8f25-c295ccc2b339"
select select "ba56d9f6-ced5-4c38-bdcc-33bfa85ac6de"
select select "03c1fec4-1fbe-4331-bc18-34e24145556f"
select select "e13aacd2-5b16-46a8-9c16-26b3d7b1c810"
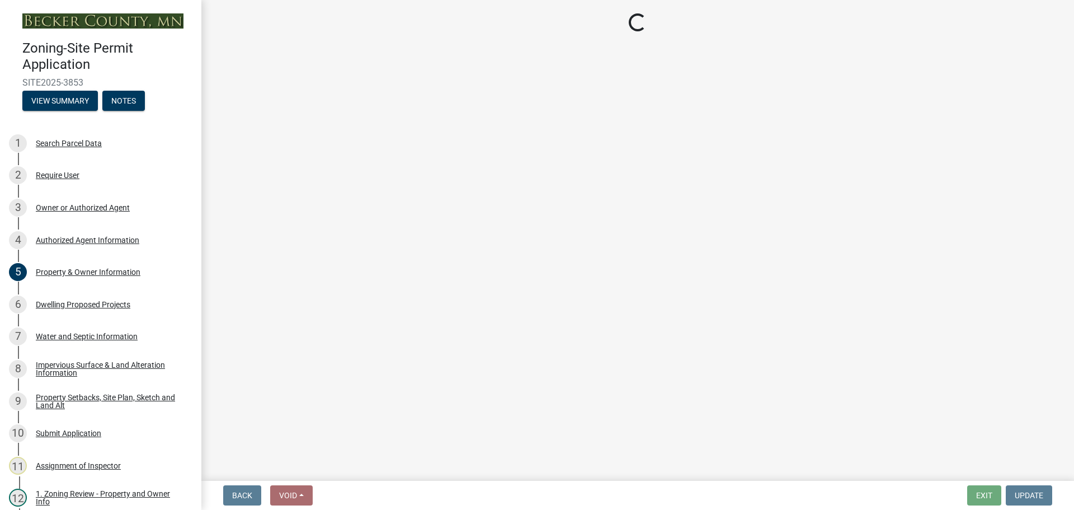
select select "e5b6e178-1d4e-46f3-8fba-19f7851c487a"
select select "247d334f-ddb5-435c-9042-0e10186c5422"
select select "c6a0a915-8859-4117-97a8-42e675f9bace"
select select "638dddef-31f4-4d73-b0b5-0ffc7b344434"
select select "77b5241b-0119-4fa2-9bfc-d73dc1f4ad97"
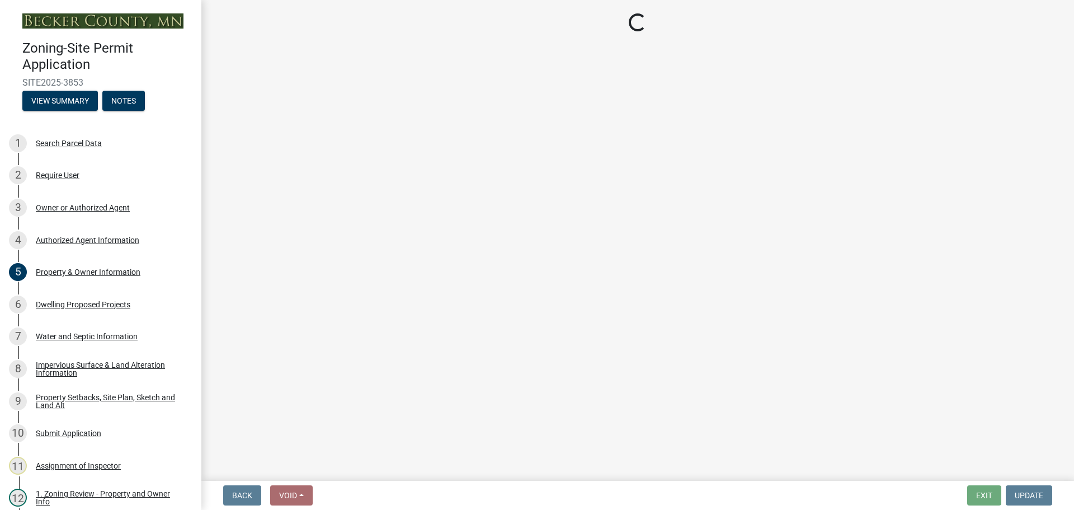
select select "75cb6c0c-1bab-4101-a7ce-eb87cbd598c1"
select select "5c3531b8-bc96-4b07-92f8-845cfe46d7fc"
select select "e530b3a0-4ebd-4642-8500-10089b8d2ad1"
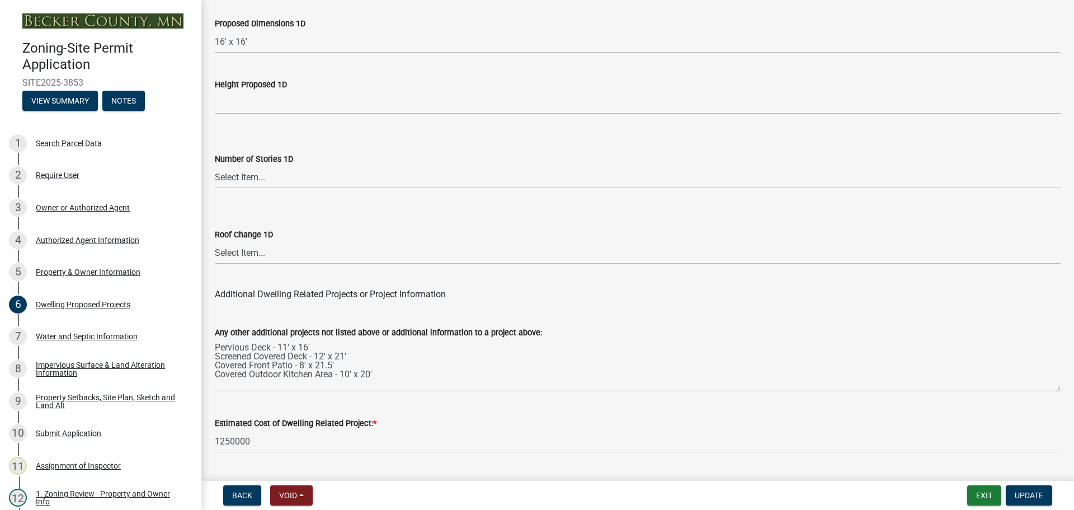
scroll to position [2683, 0]
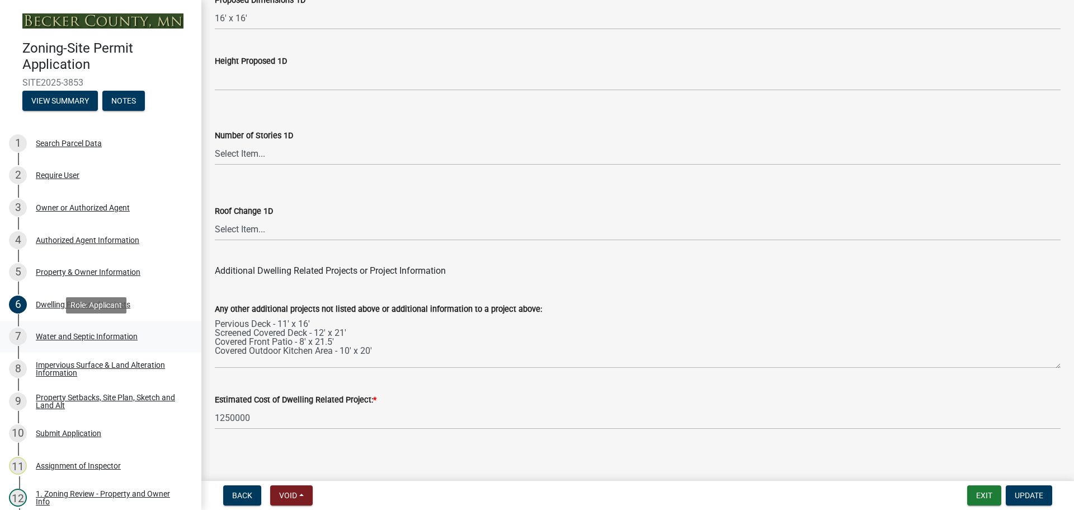
click at [98, 330] on div "7 Water and Septic Information" at bounding box center [96, 336] width 175 height 18
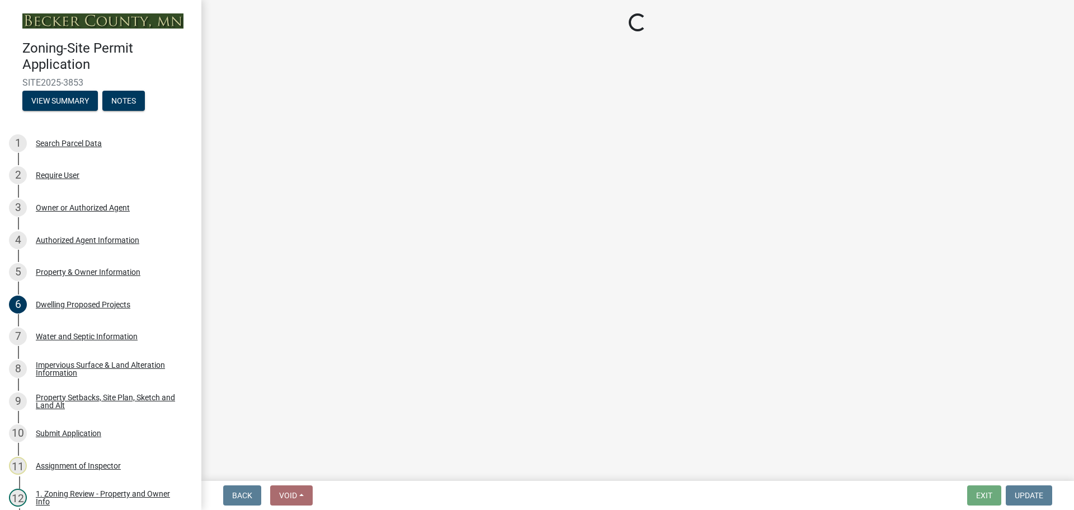
select select "9c51a48b-0bee-4836-8d5c-beab6e77ad2a"
select select "4828487e-2007-429b-991d-671fae0459c9"
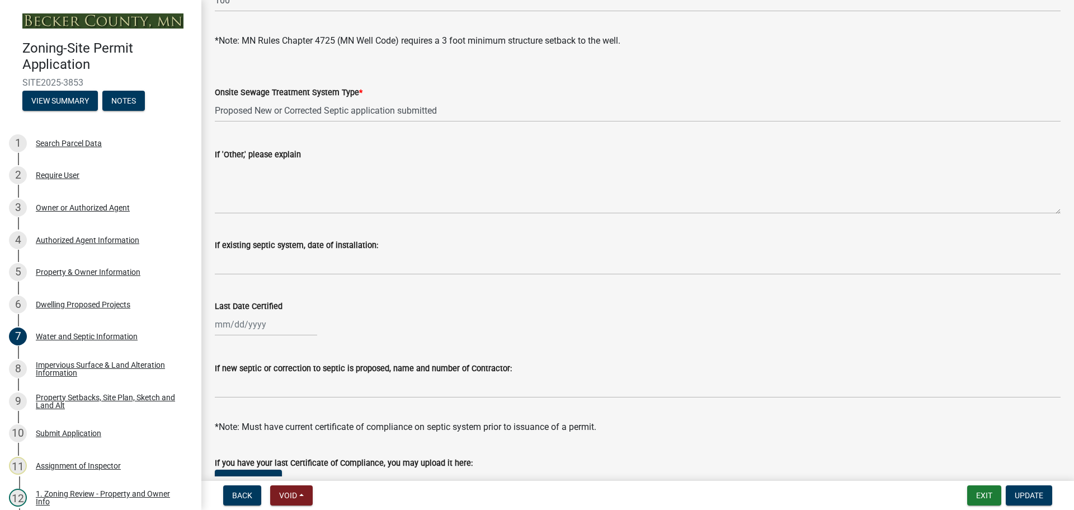
scroll to position [101, 0]
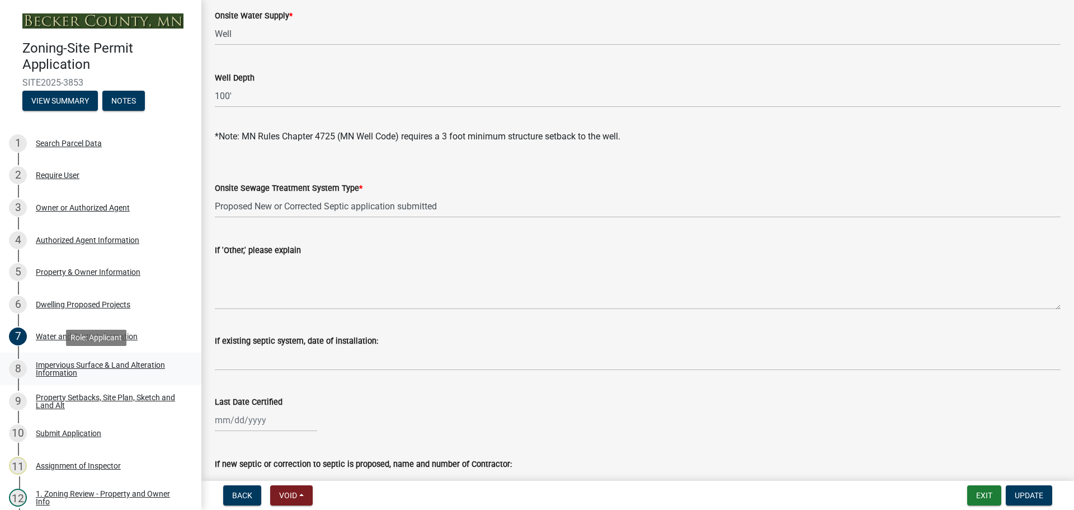
click at [59, 365] on div "Impervious Surface & Land Alteration Information" at bounding box center [110, 369] width 148 height 16
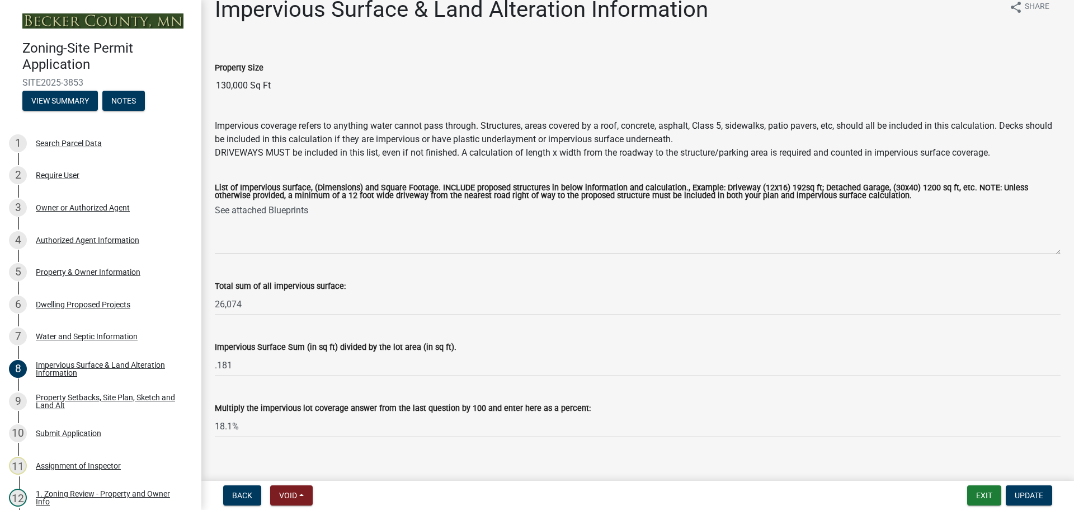
scroll to position [32, 0]
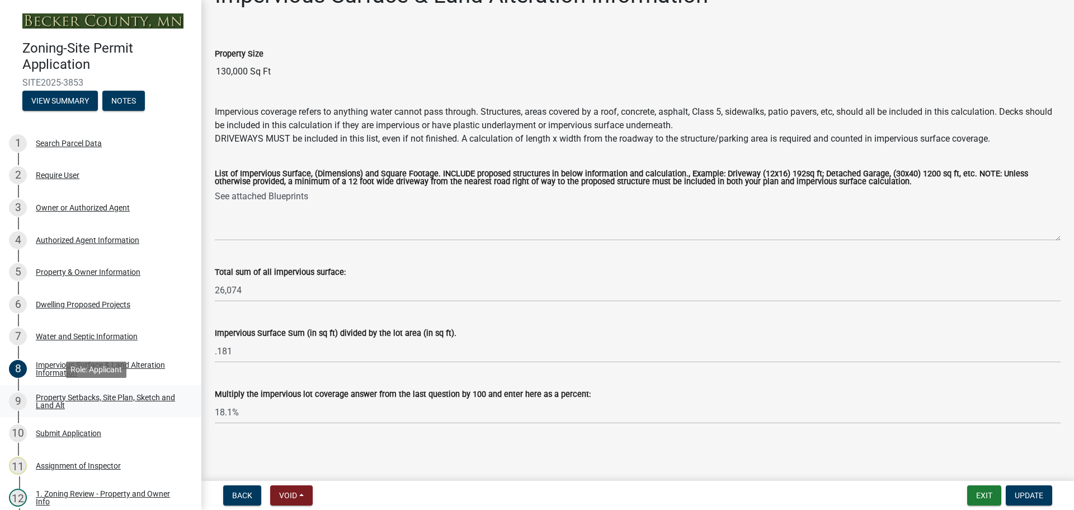
click at [62, 398] on div "Property Setbacks, Site Plan, Sketch and Land Alt" at bounding box center [110, 401] width 148 height 16
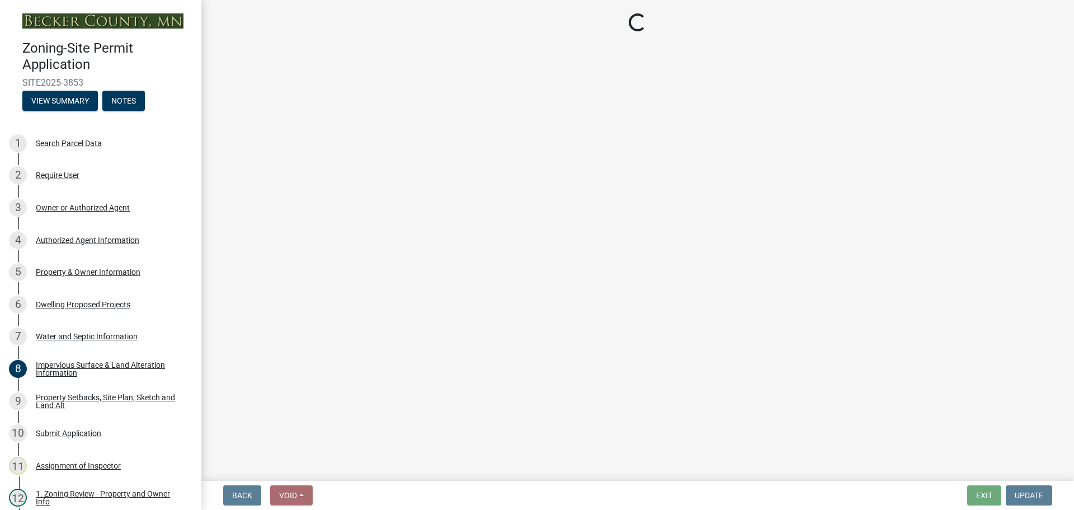
select select "7b13c63f-e699-4112-b373-98fbd28ec536"
select select "87640abb-5130-4065-bced-0c1b260ce984"
select select "b56a4575-9846-47cf-8067-c59a4853da22"
select select "b9185151-7fec-488a-a719-f11a93338dbd"
select select "e8ab2dc3-aa3f-46f3-9b4a-37eb25ad84af"
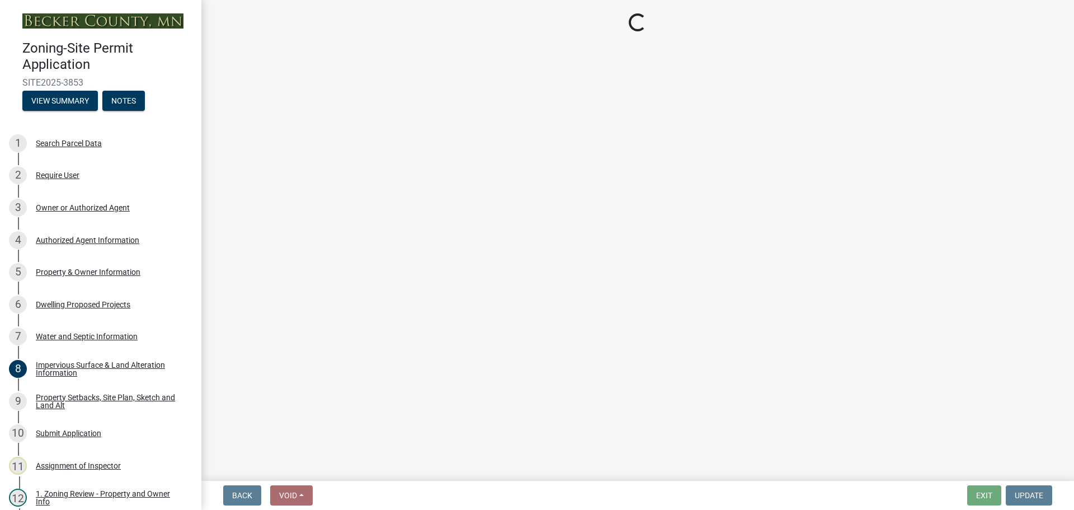
select select "5ad4ab64-b44e-481c-9000-9e5907aa74e1"
select select "e019de12-4845-45f2-ad10-5fb76eee0e55"
select select "c8b8ea71-7088-4e87-a493-7bc88cc2835b"
select select "133211ff-91ce-4a0a-9235-b48a7e2069a0"
select select "19d13e65-c93d-443e-910a-7a17299544cc"
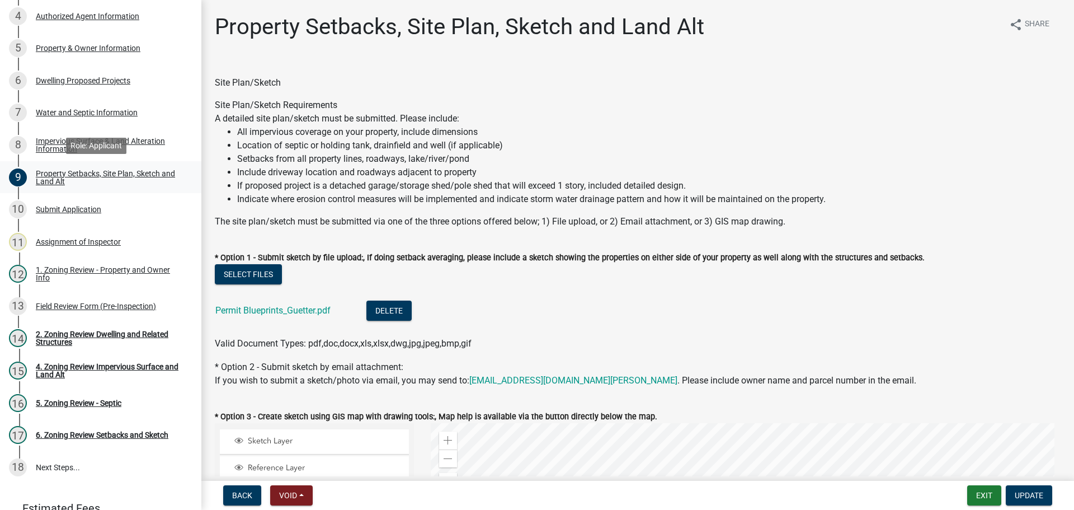
click at [110, 170] on div "Property Setbacks, Site Plan, Sketch and Land Alt" at bounding box center [110, 178] width 148 height 16
click at [82, 109] on div "Water and Septic Information" at bounding box center [87, 113] width 102 height 8
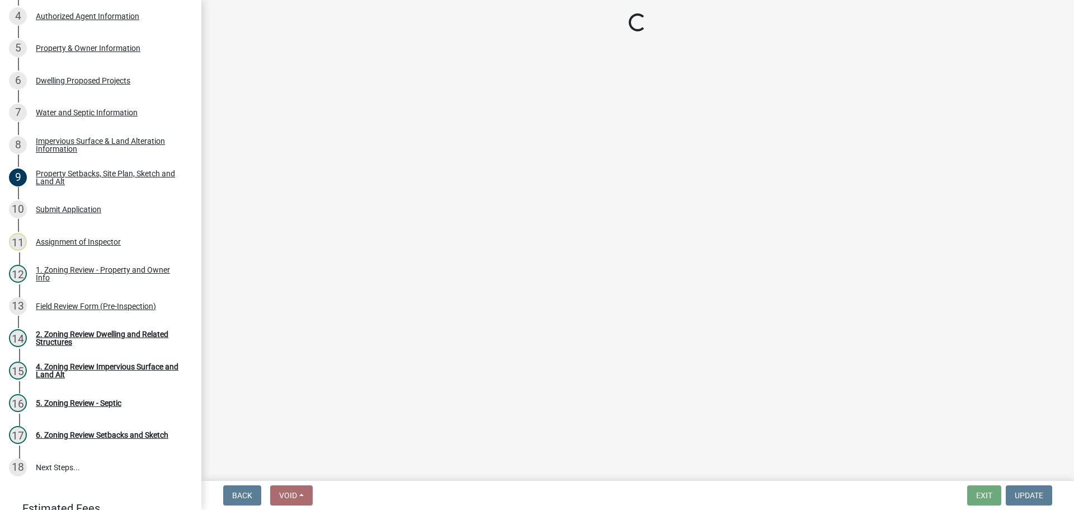
select select "9c51a48b-0bee-4836-8d5c-beab6e77ad2a"
select select "4828487e-2007-429b-991d-671fae0459c9"
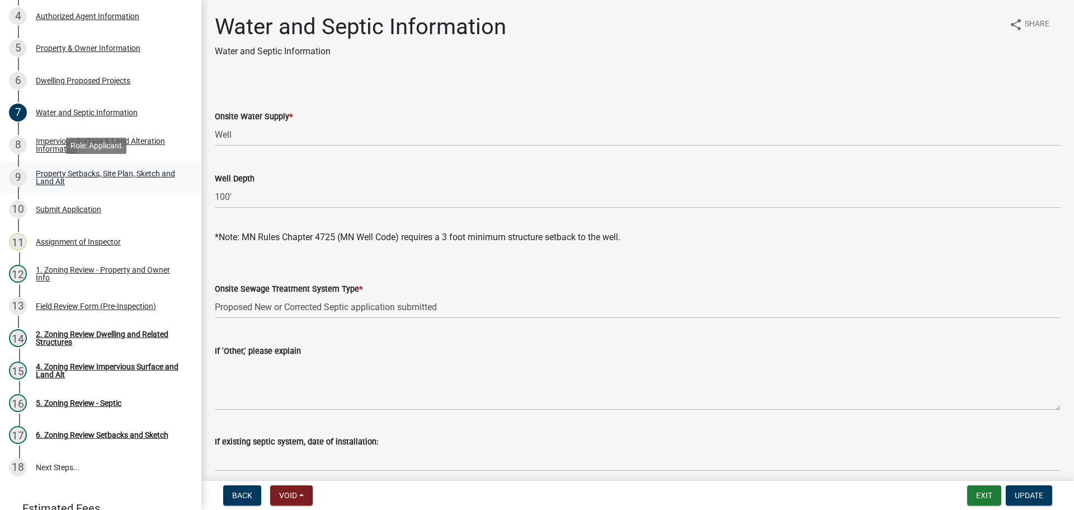
click at [98, 173] on div "Property Setbacks, Site Plan, Sketch and Land Alt" at bounding box center [110, 178] width 148 height 16
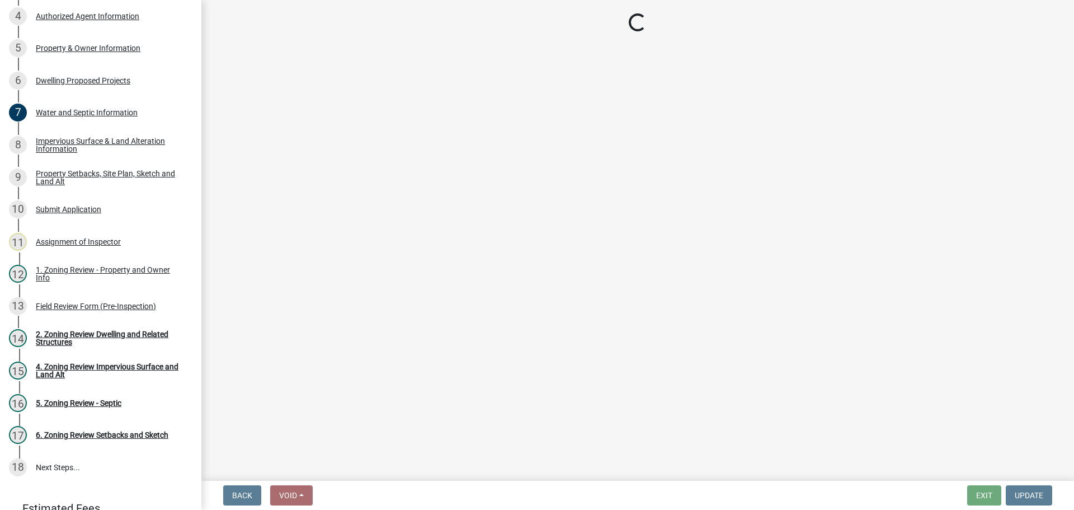
select select "7b13c63f-e699-4112-b373-98fbd28ec536"
select select "87640abb-5130-4065-bced-0c1b260ce984"
select select "b56a4575-9846-47cf-8067-c59a4853da22"
select select "b9185151-7fec-488a-a719-f11a93338dbd"
select select "e8ab2dc3-aa3f-46f3-9b4a-37eb25ad84af"
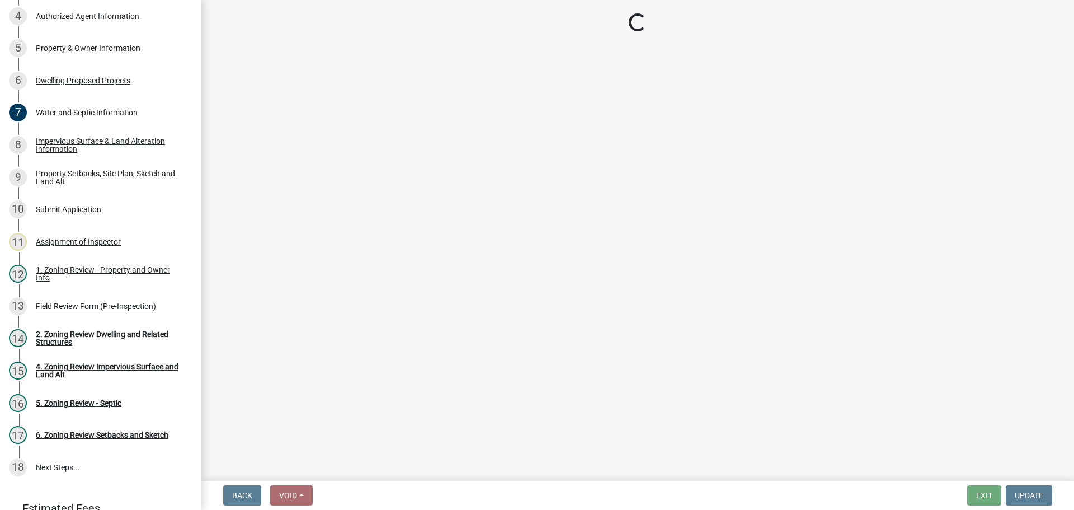
select select "5ad4ab64-b44e-481c-9000-9e5907aa74e1"
select select "e019de12-4845-45f2-ad10-5fb76eee0e55"
select select "c8b8ea71-7088-4e87-a493-7bc88cc2835b"
select select "133211ff-91ce-4a0a-9235-b48a7e2069a0"
select select "19d13e65-c93d-443e-910a-7a17299544cc"
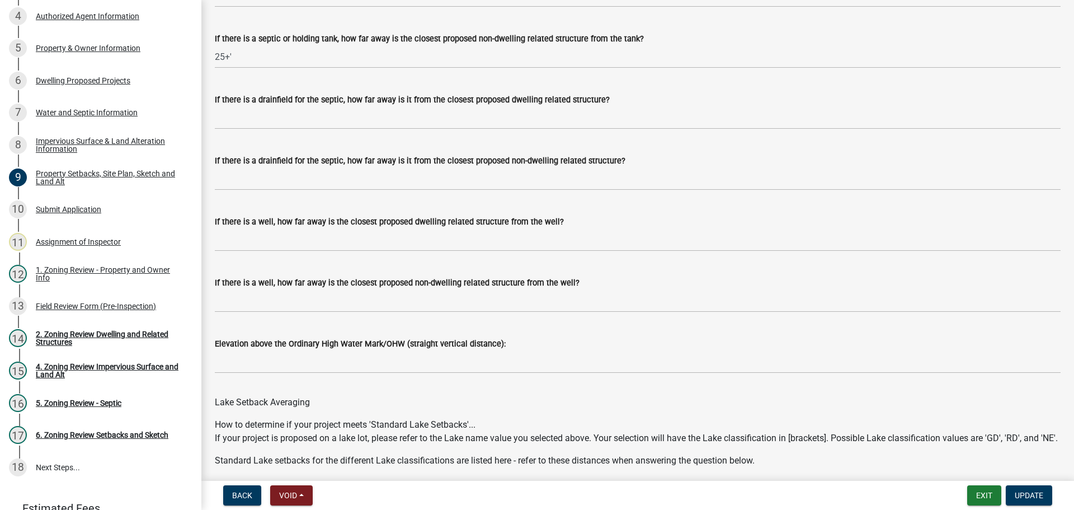
scroll to position [3220, 0]
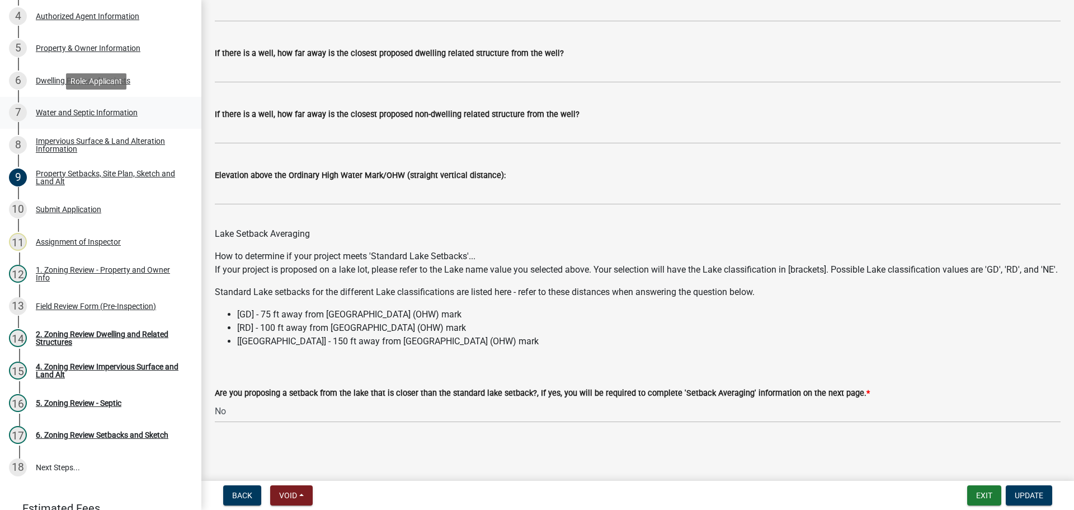
click at [91, 114] on div "Water and Septic Information" at bounding box center [87, 113] width 102 height 8
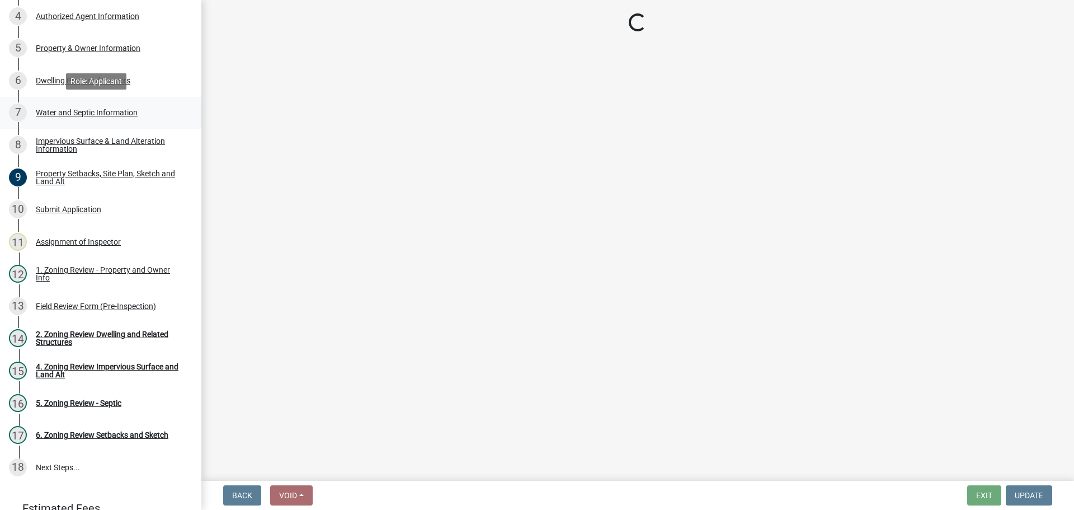
scroll to position [0, 0]
select select "9c51a48b-0bee-4836-8d5c-beab6e77ad2a"
select select "4828487e-2007-429b-991d-671fae0459c9"
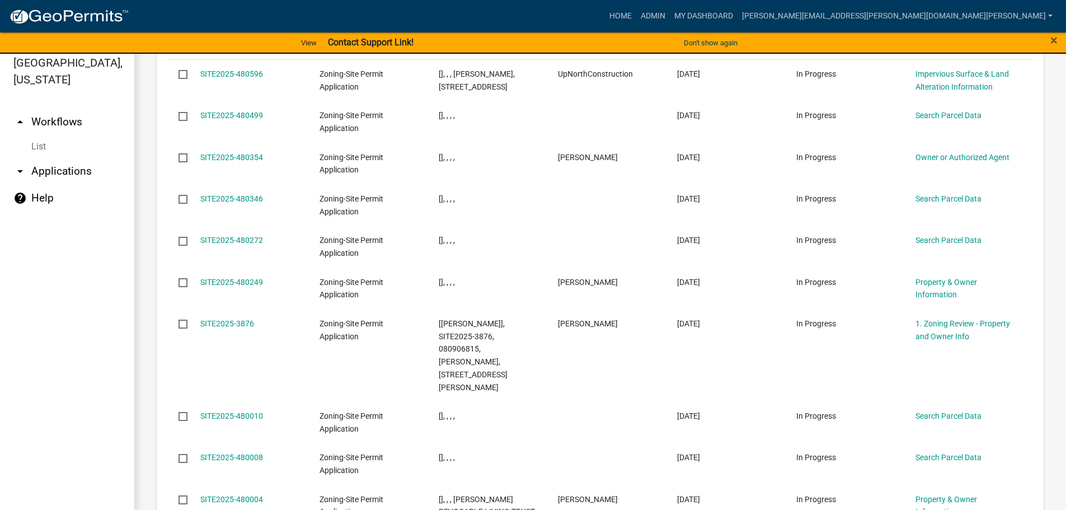
scroll to position [13, 0]
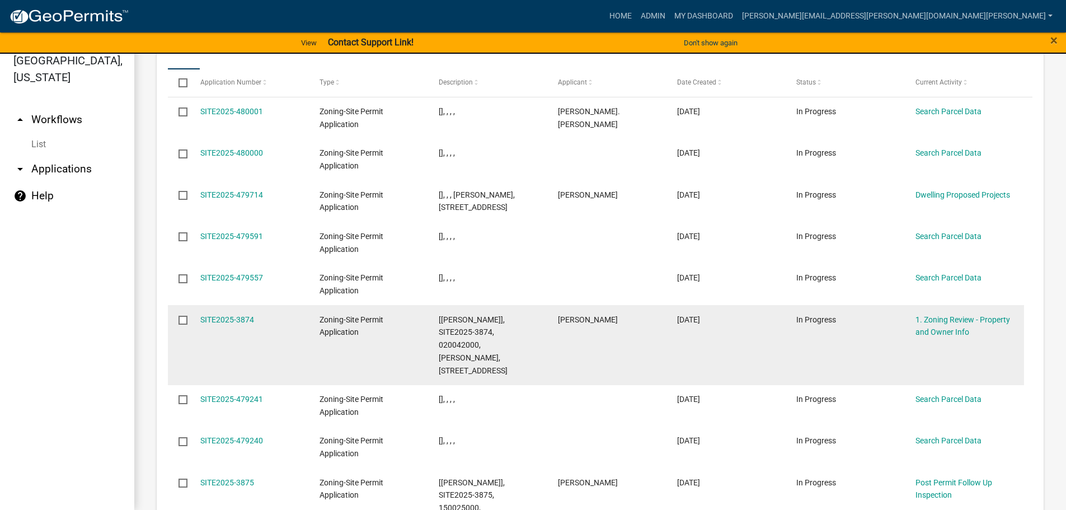
scroll to position [1456, 0]
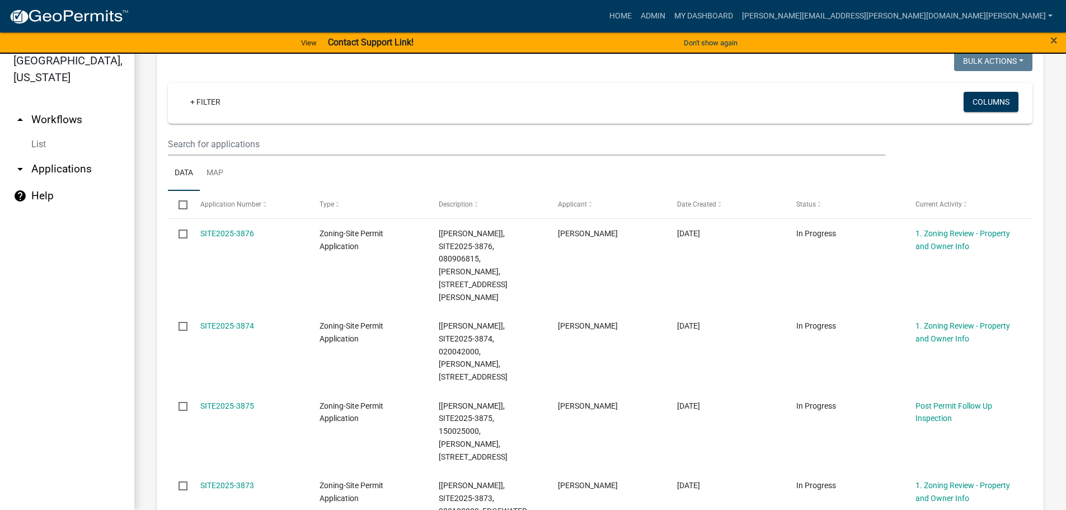
scroll to position [133, 0]
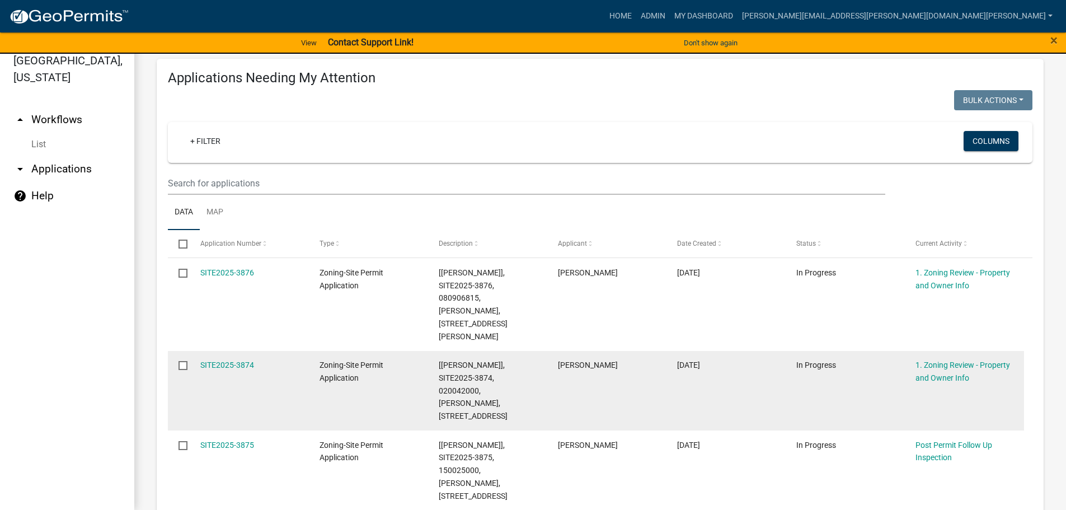
click at [246, 359] on div "SITE2025-3874" at bounding box center [249, 365] width 98 height 13
click at [246, 360] on link "SITE2025-3874" at bounding box center [227, 364] width 54 height 9
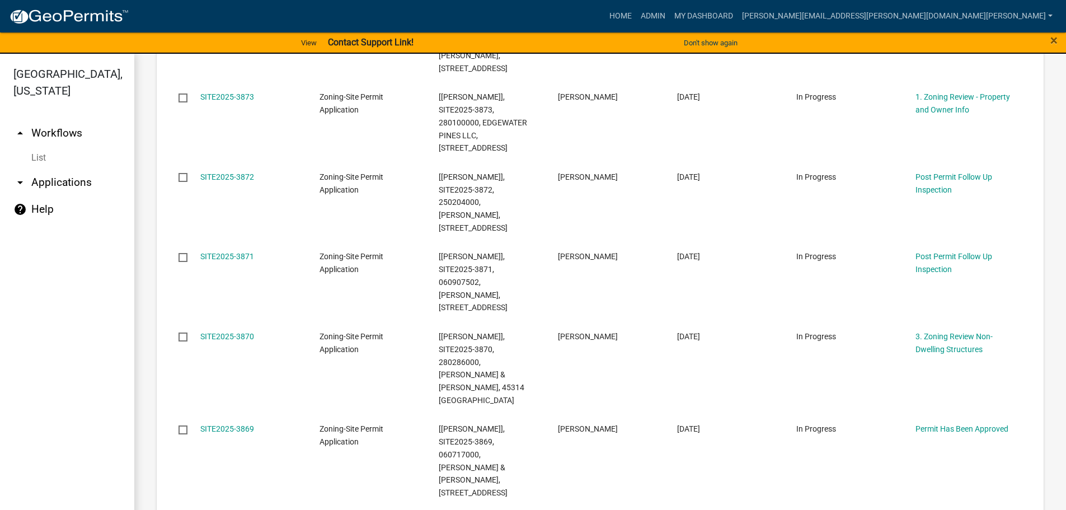
scroll to position [895, 0]
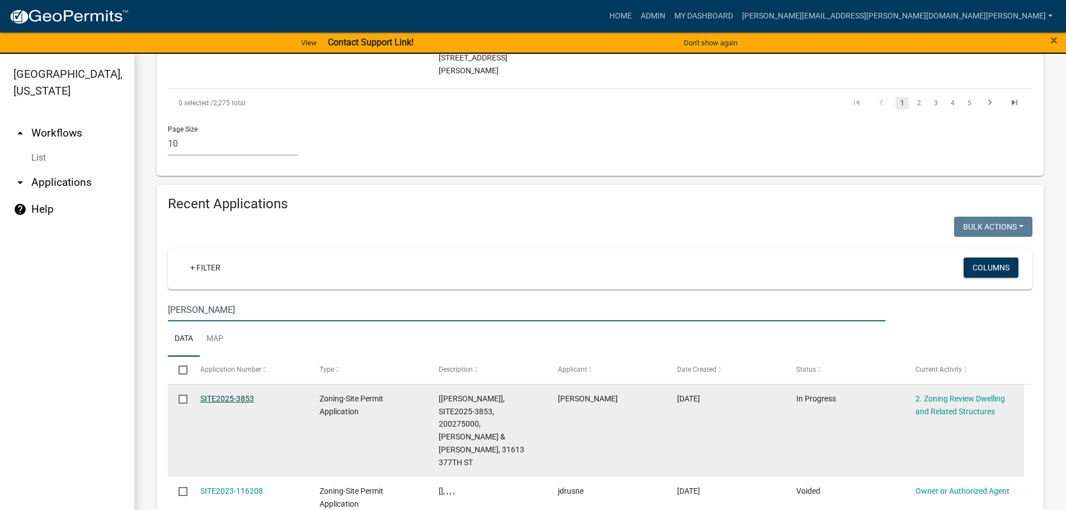
type input "guetter"
drag, startPoint x: 233, startPoint y: 280, endPoint x: 234, endPoint y: 272, distance: 7.9
click at [233, 394] on link "SITE2025-3853" at bounding box center [227, 398] width 54 height 9
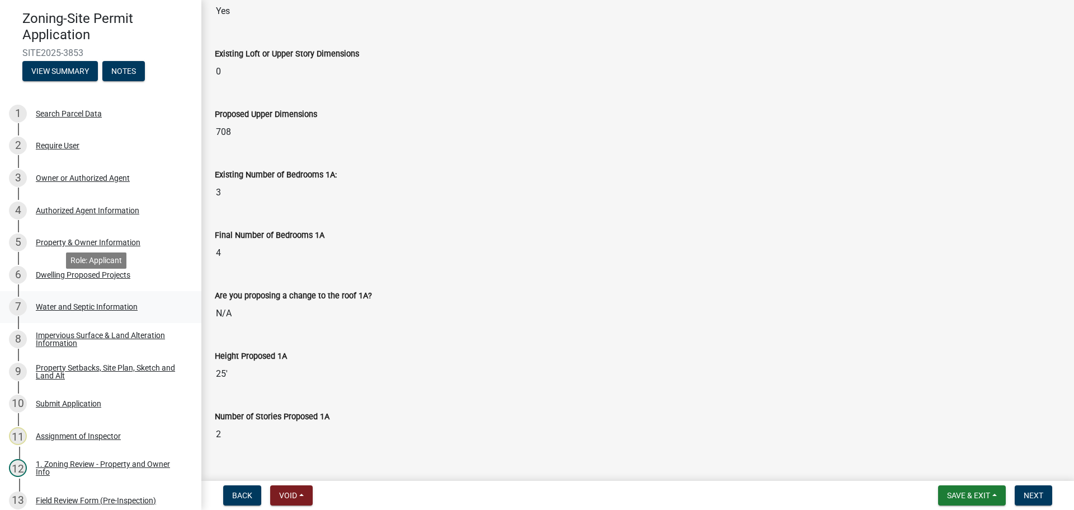
scroll to position [56, 0]
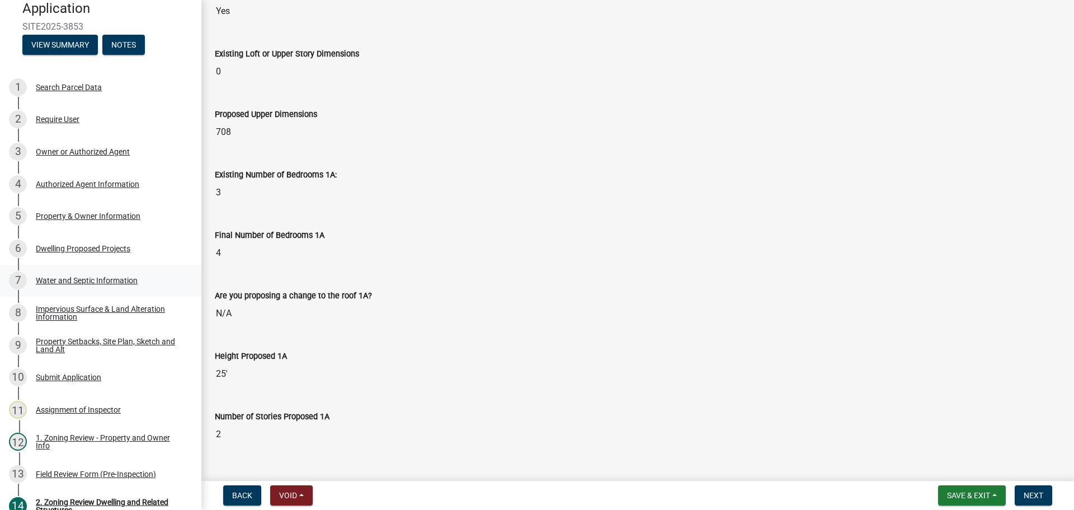
click at [93, 276] on div "Water and Septic Information" at bounding box center [87, 280] width 102 height 8
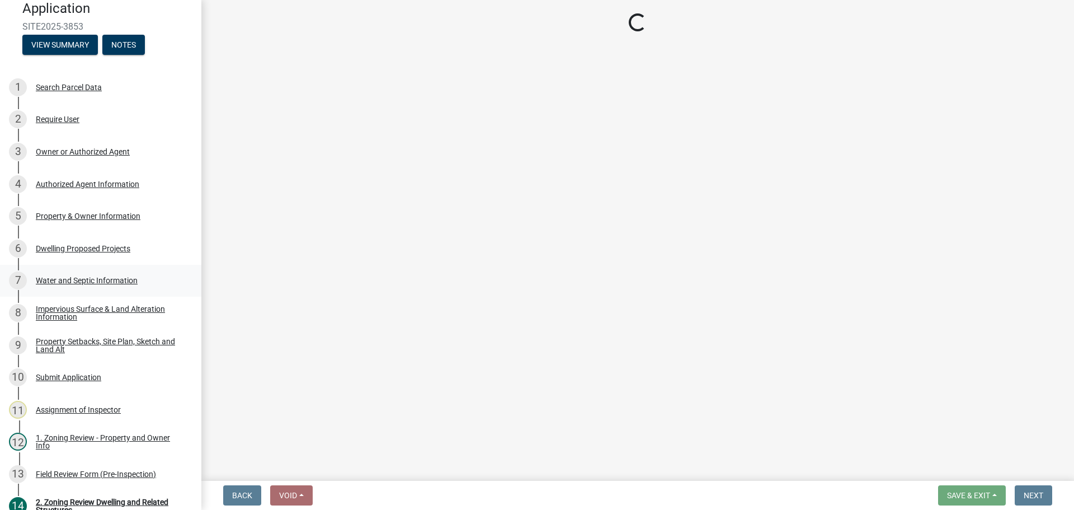
scroll to position [0, 0]
select select "9c51a48b-0bee-4836-8d5c-beab6e77ad2a"
select select "4828487e-2007-429b-991d-671fae0459c9"
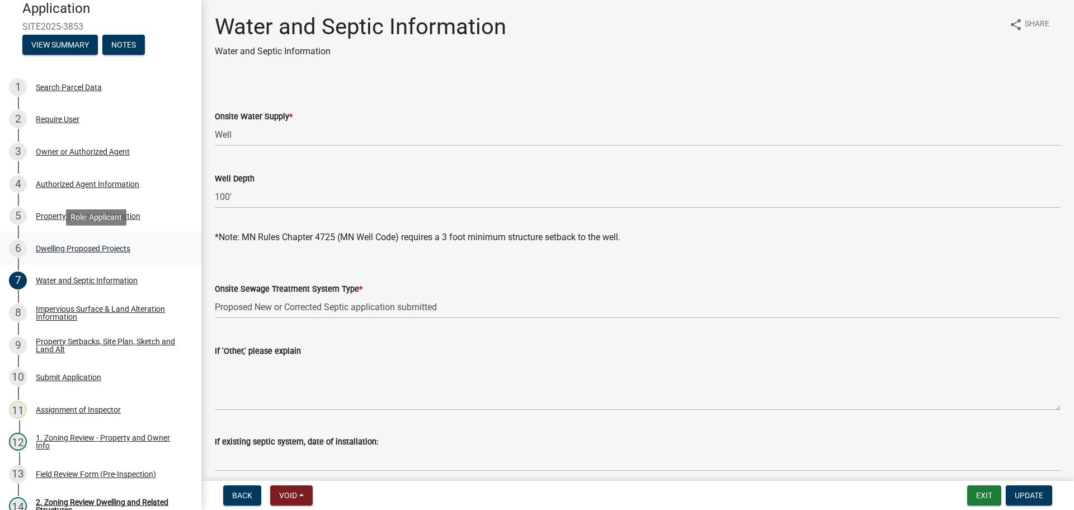
click at [110, 245] on div "Dwelling Proposed Projects" at bounding box center [83, 249] width 95 height 8
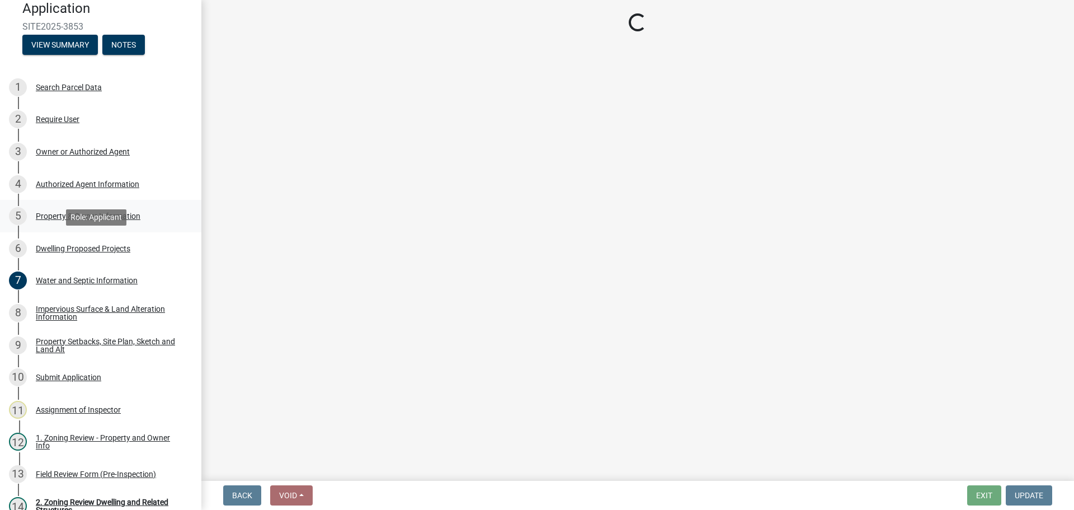
select select "5b8abcc6-67f7-49fb-8f25-c295ccc2b339"
select select "ba56d9f6-ced5-4c38-bdcc-33bfa85ac6de"
select select "03c1fec4-1fbe-4331-bc18-34e24145556f"
select select "e13aacd2-5b16-46a8-9c16-26b3d7b1c810"
select select "e5b6e178-1d4e-46f3-8fba-19f7851c487a"
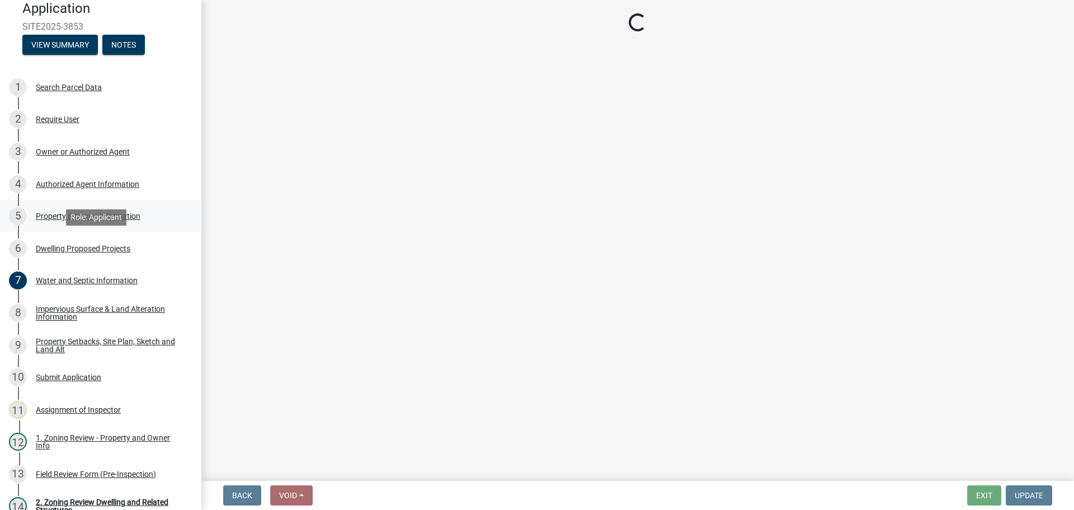
select select "247d334f-ddb5-435c-9042-0e10186c5422"
select select "c6a0a915-8859-4117-97a8-42e675f9bace"
select select "638dddef-31f4-4d73-b0b5-0ffc7b344434"
select select "77b5241b-0119-4fa2-9bfc-d73dc1f4ad97"
select select "75cb6c0c-1bab-4101-a7ce-eb87cbd598c1"
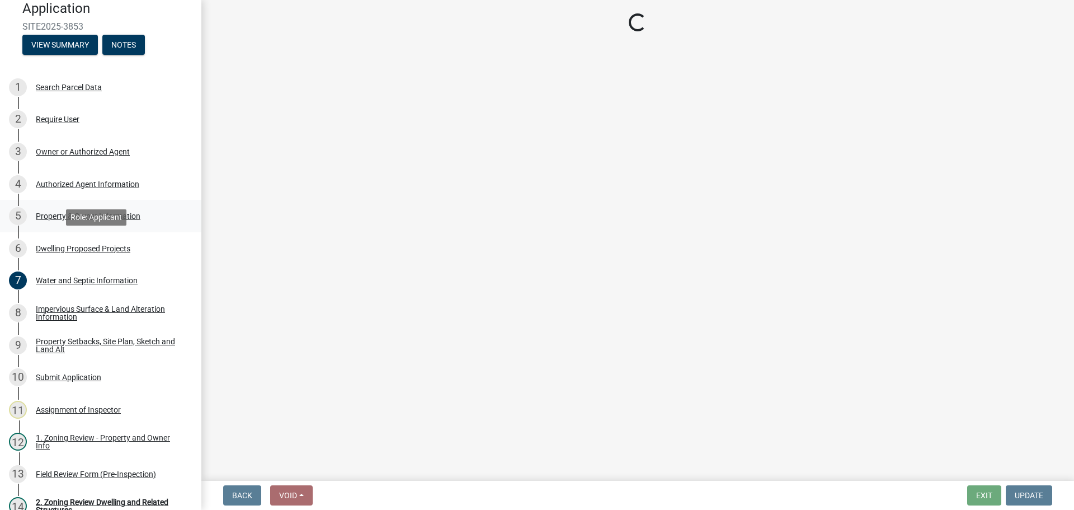
select select "5c3531b8-bc96-4b07-92f8-845cfe46d7fc"
select select "e530b3a0-4ebd-4642-8500-10089b8d2ad1"
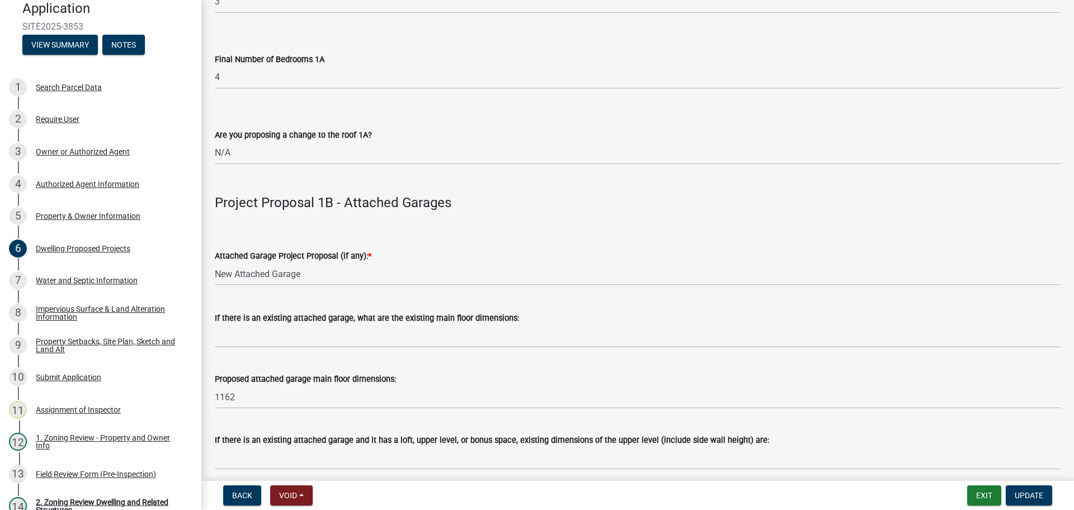
scroll to position [1119, 0]
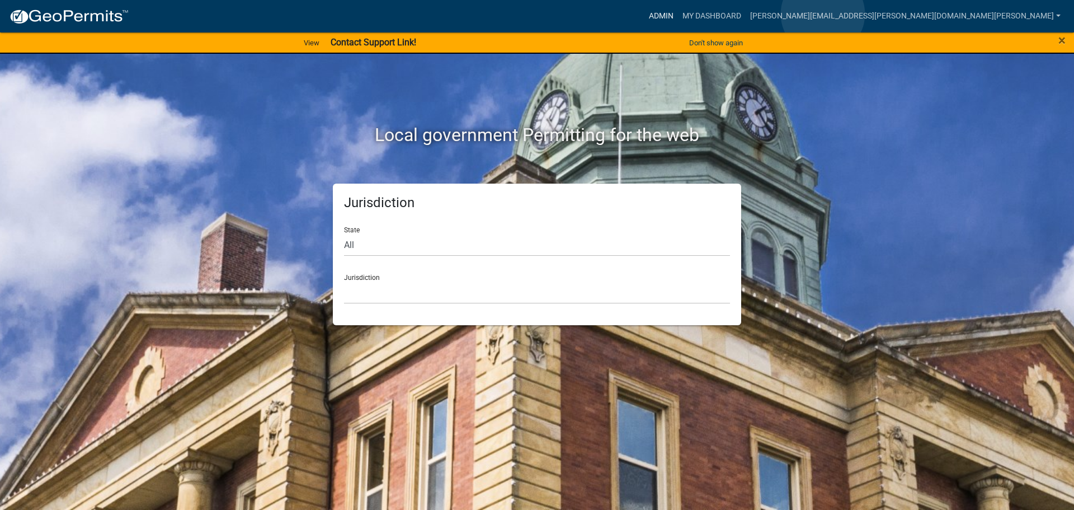
click at [678, 14] on link "Admin" at bounding box center [662, 16] width 34 height 21
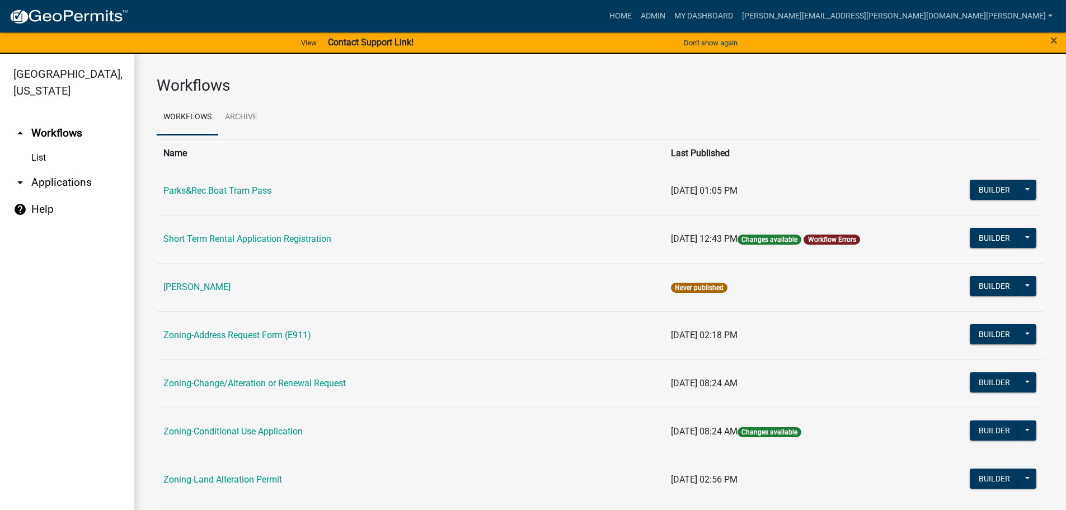
scroll to position [336, 0]
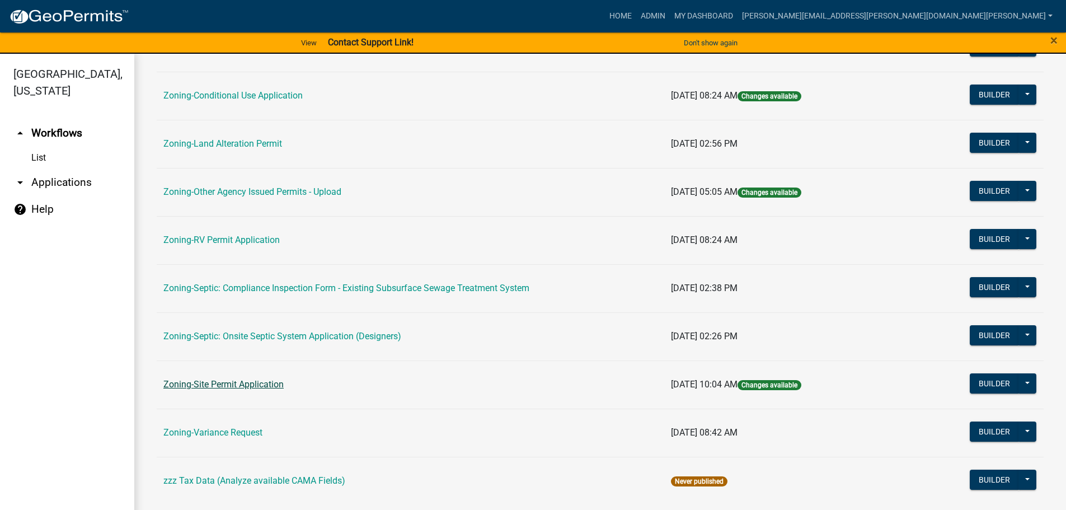
click at [232, 384] on link "Zoning-Site Permit Application" at bounding box center [223, 384] width 120 height 11
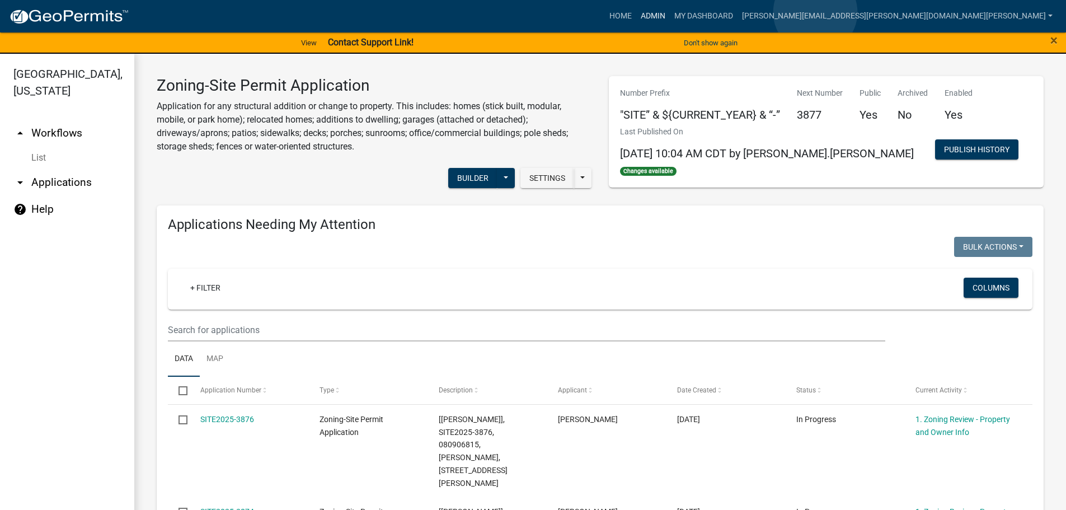
click at [670, 12] on link "Admin" at bounding box center [653, 16] width 34 height 21
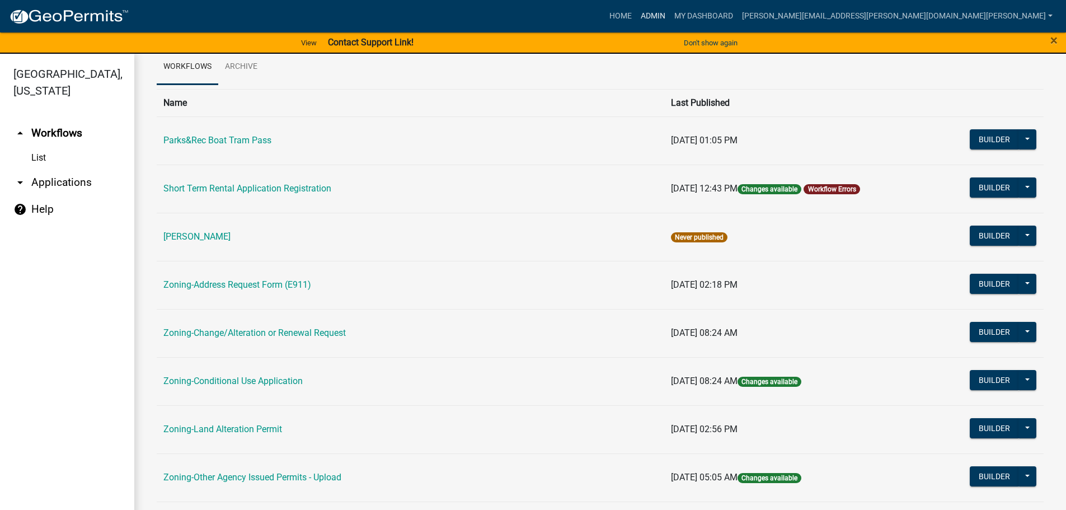
scroll to position [336, 0]
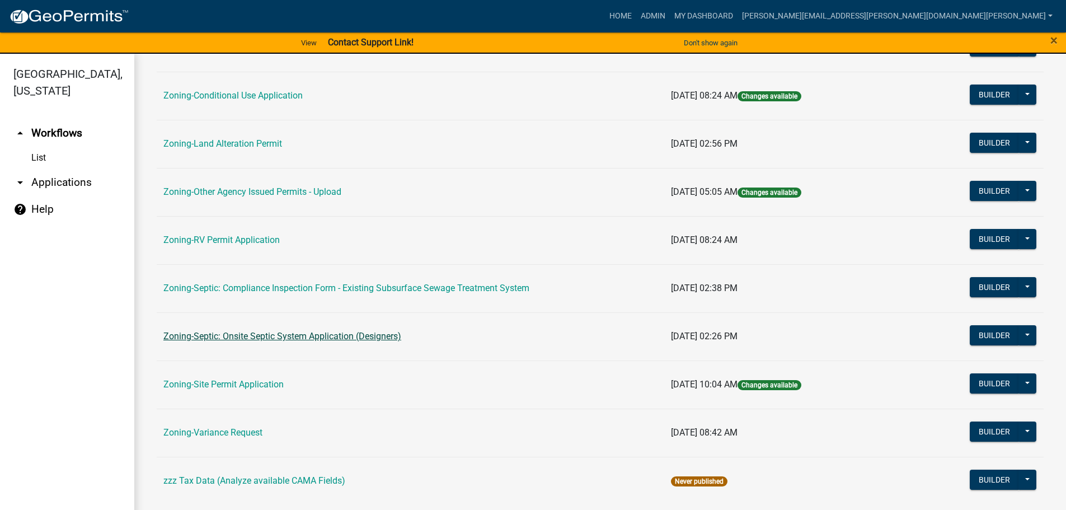
click at [349, 334] on link "Zoning-Septic: Onsite Septic System Application (Designers)" at bounding box center [282, 336] width 238 height 11
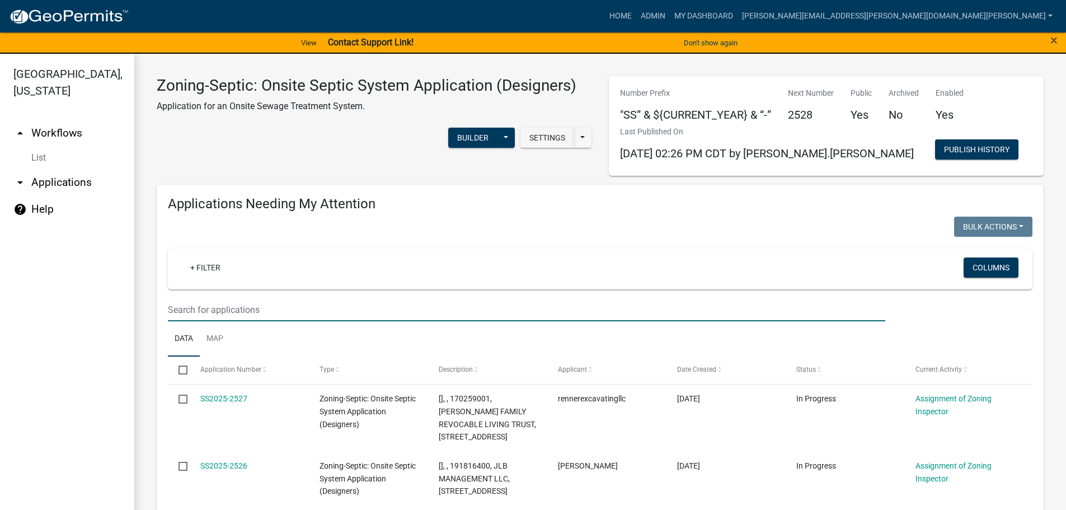
click at [328, 299] on input "text" at bounding box center [526, 309] width 717 height 23
type input "guetter"
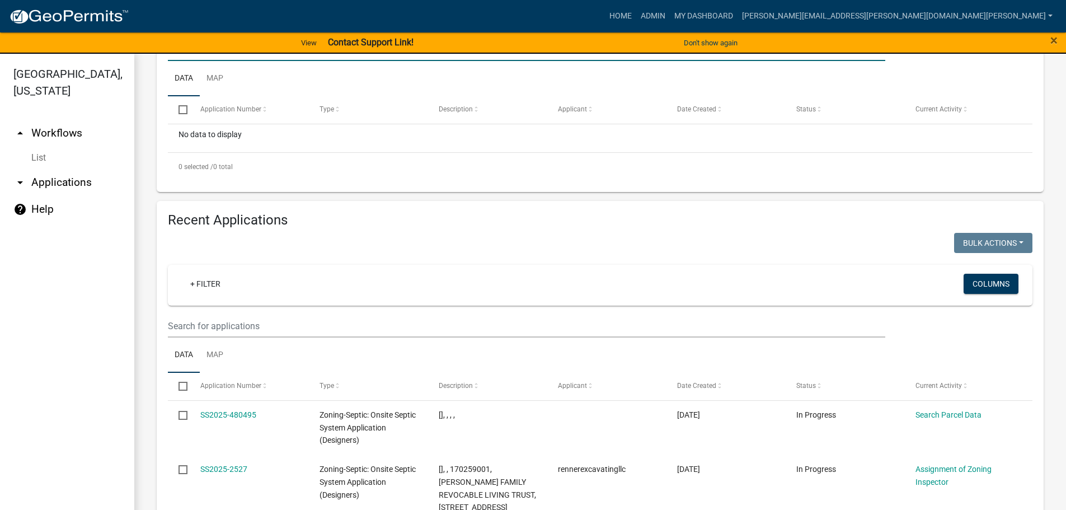
scroll to position [280, 0]
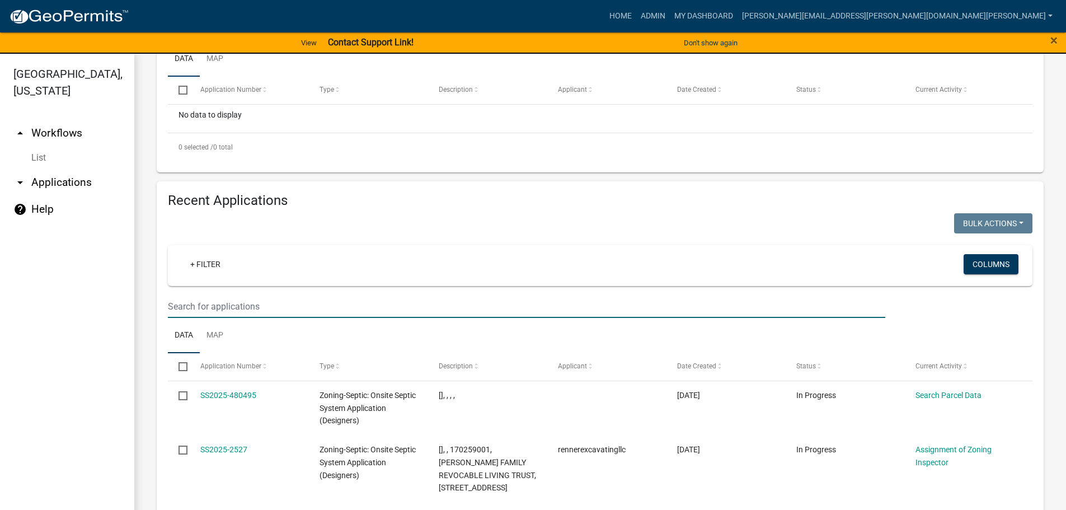
click at [264, 303] on input "text" at bounding box center [526, 306] width 717 height 23
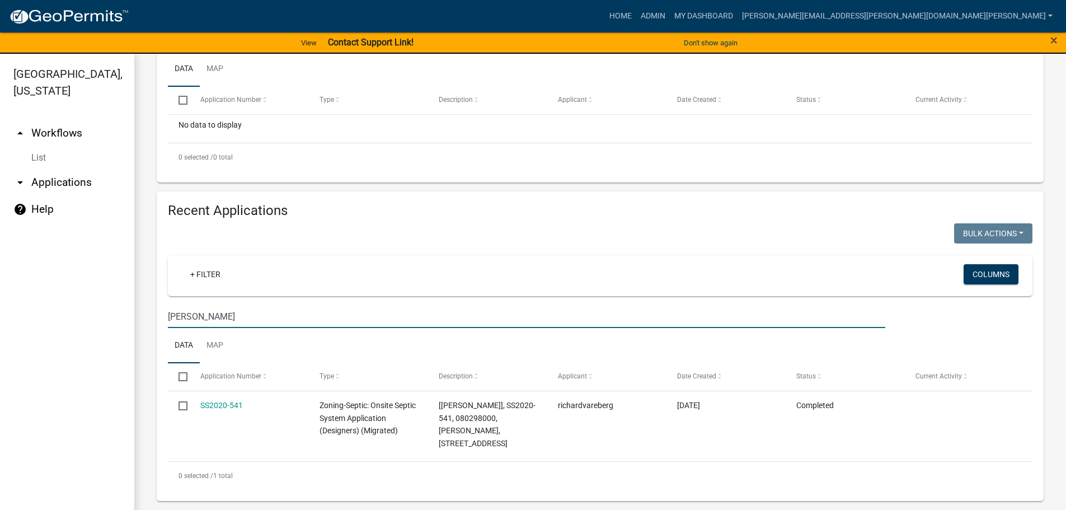
scroll to position [270, 0]
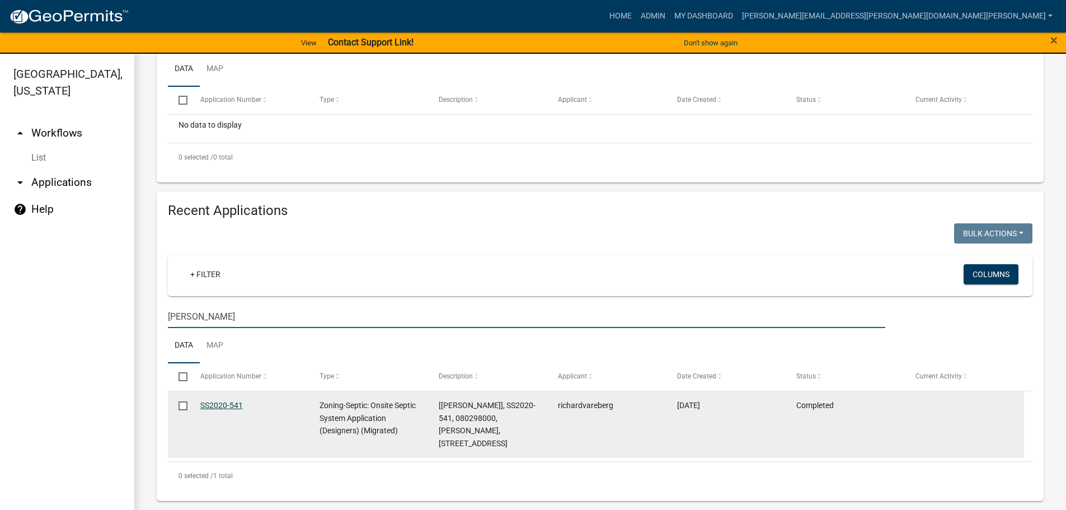
type input "guetter"
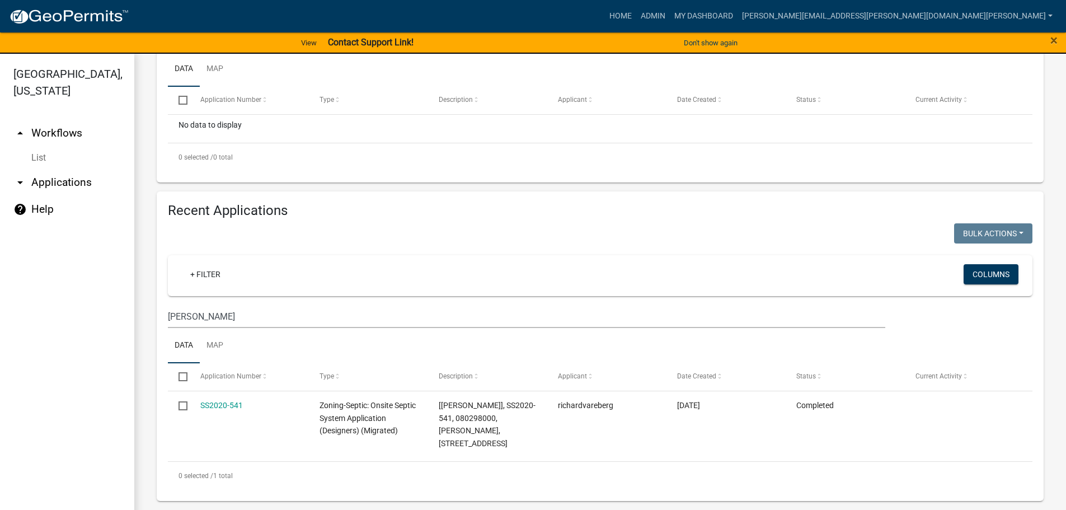
drag, startPoint x: 222, startPoint y: 402, endPoint x: 223, endPoint y: 396, distance: 6.3
click at [222, 402] on link "SS2020-541" at bounding box center [221, 405] width 43 height 9
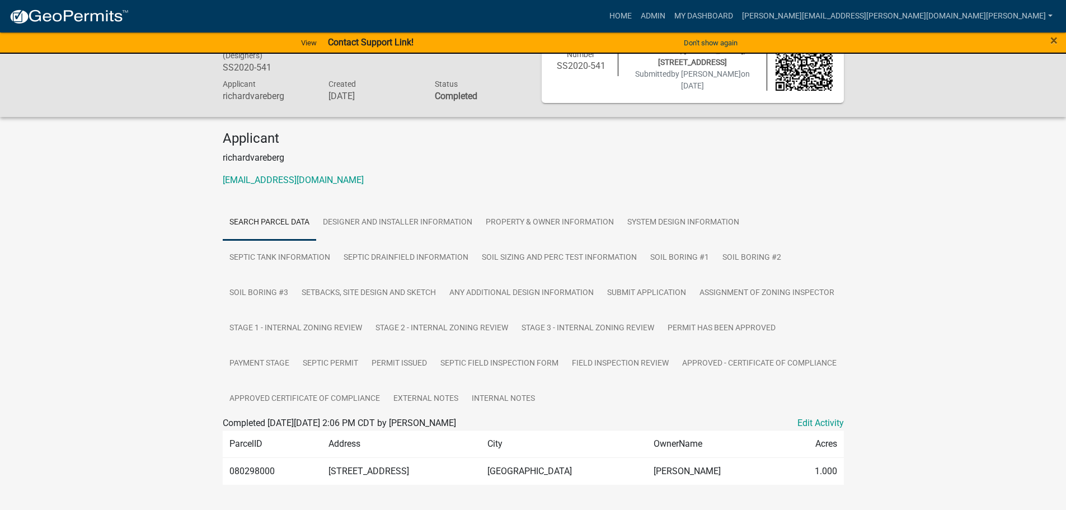
scroll to position [74, 0]
